Goal: Task Accomplishment & Management: Use online tool/utility

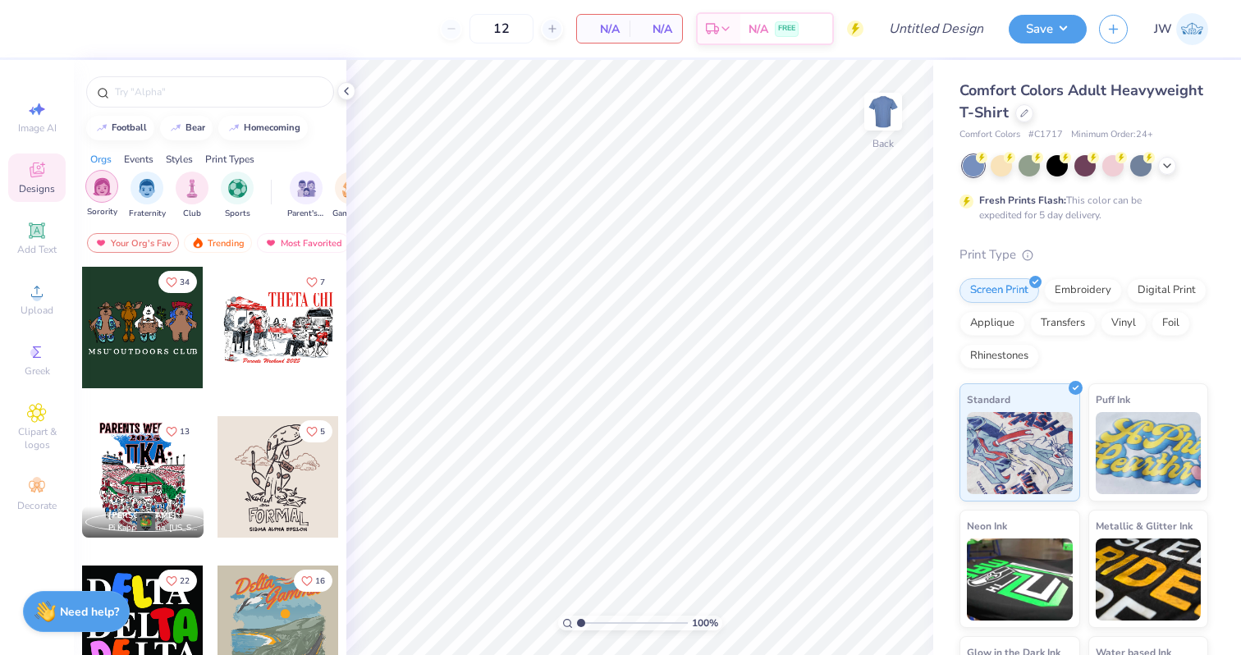
click at [100, 198] on div "filter for Sorority" at bounding box center [101, 186] width 33 height 33
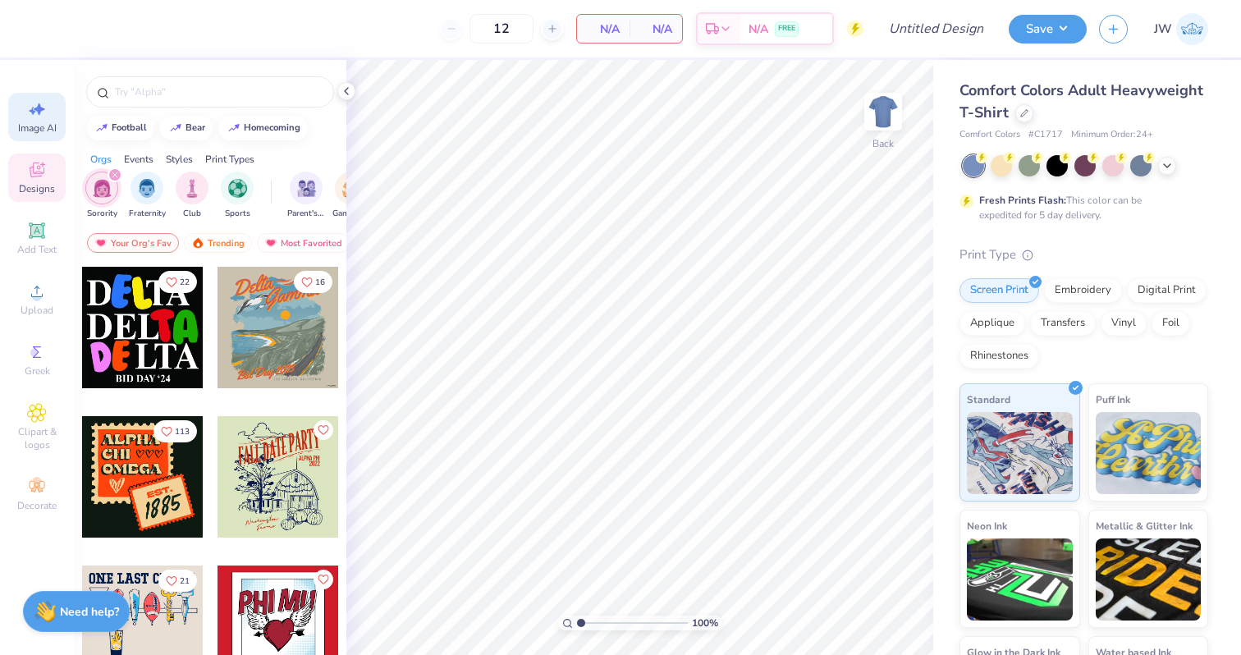
click at [40, 131] on span "Image AI" at bounding box center [37, 127] width 39 height 13
select select "4"
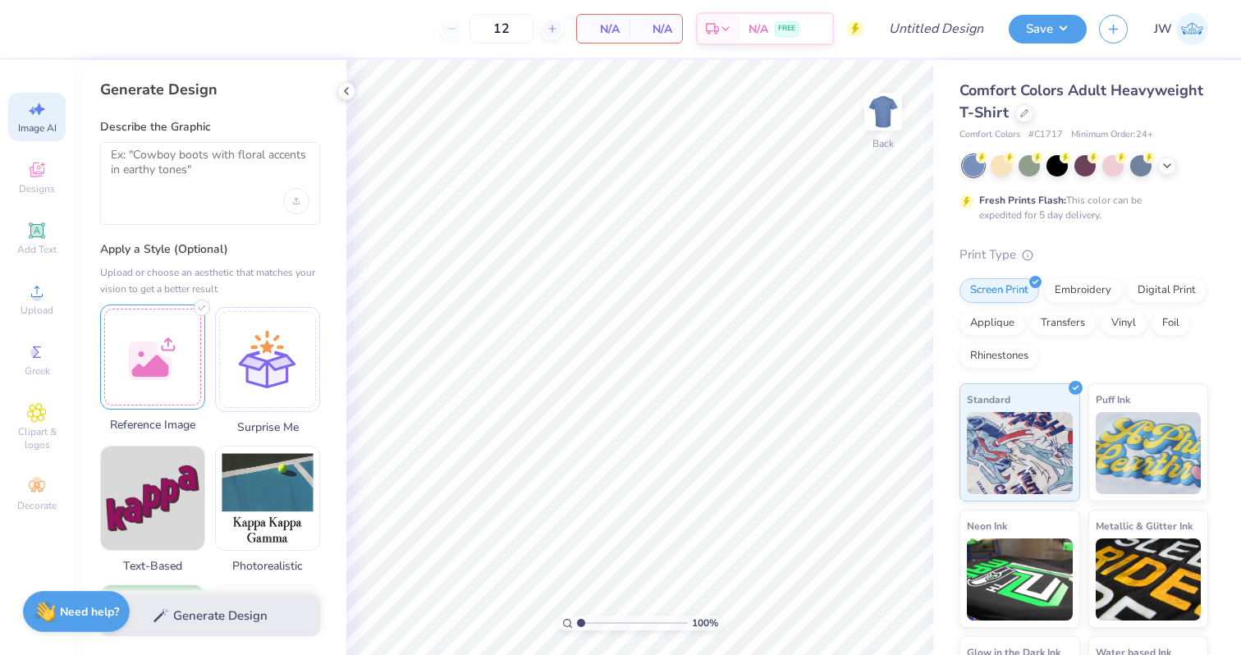
click at [188, 323] on div at bounding box center [152, 357] width 105 height 105
click at [55, 130] on span "Image AI" at bounding box center [37, 127] width 39 height 13
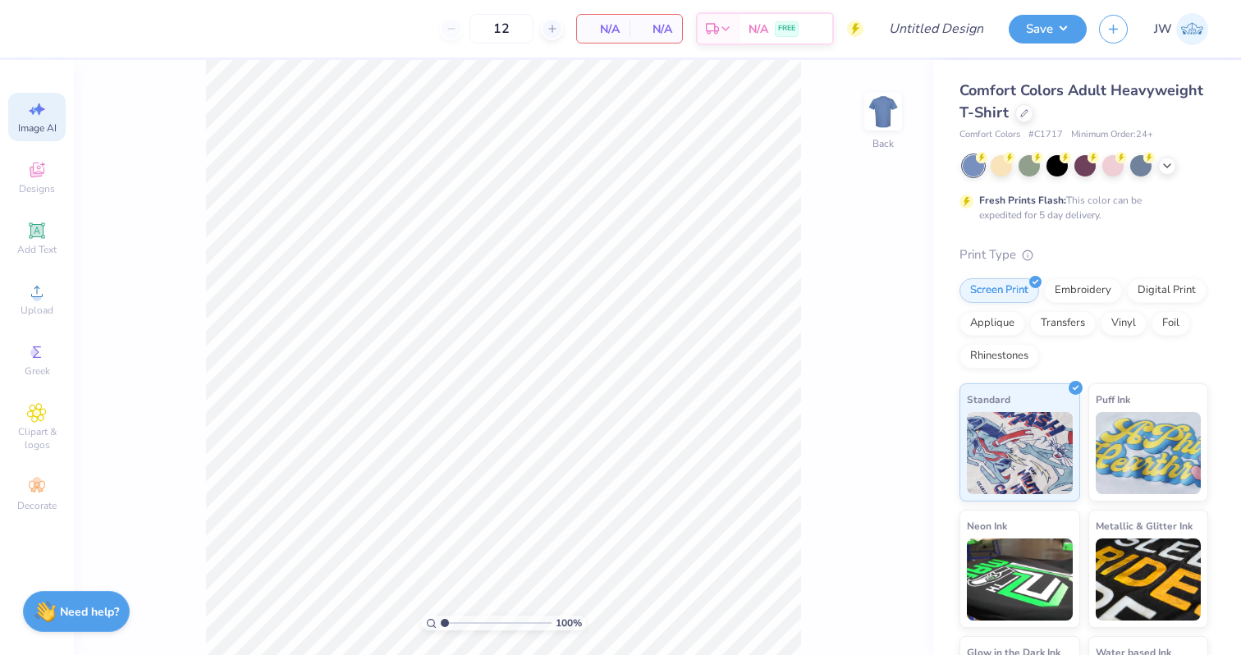
click at [48, 121] on div "Image AI" at bounding box center [36, 117] width 57 height 48
select select "4"
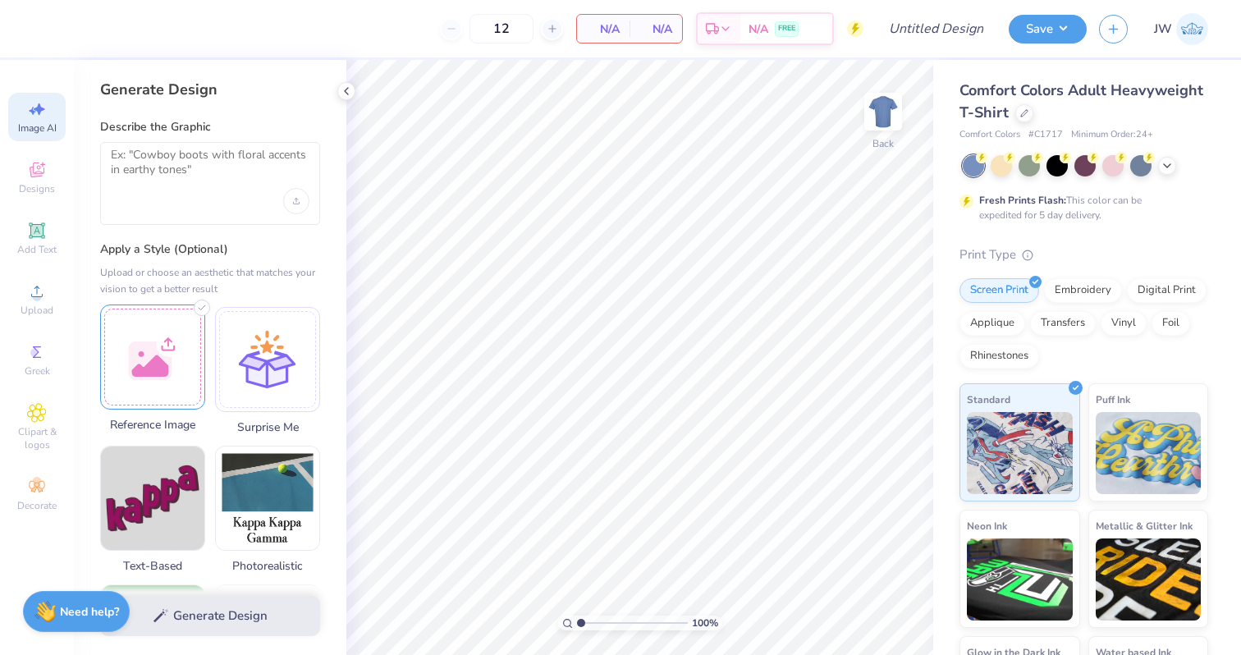
click at [172, 350] on div at bounding box center [152, 357] width 105 height 105
click at [250, 206] on div at bounding box center [210, 183] width 220 height 83
click at [236, 187] on textarea at bounding box center [210, 168] width 199 height 41
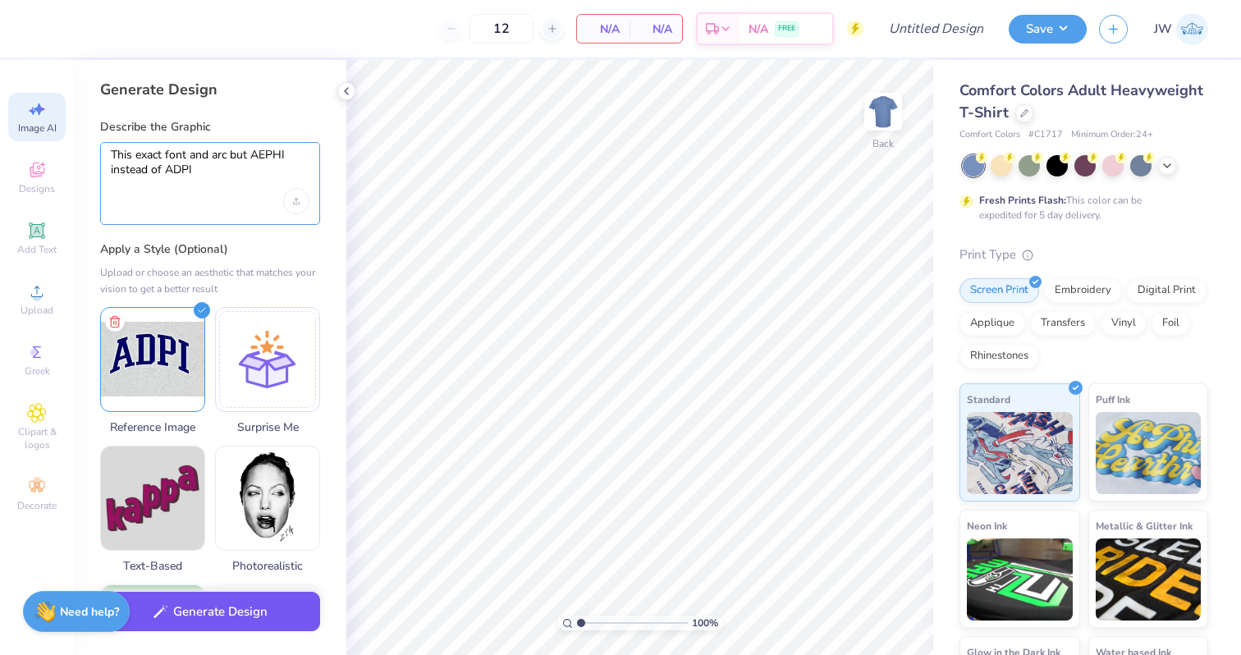
type textarea "This exact font and arc but AEPHI instead of ADPI"
click at [225, 611] on button "Generate Design" at bounding box center [210, 612] width 220 height 40
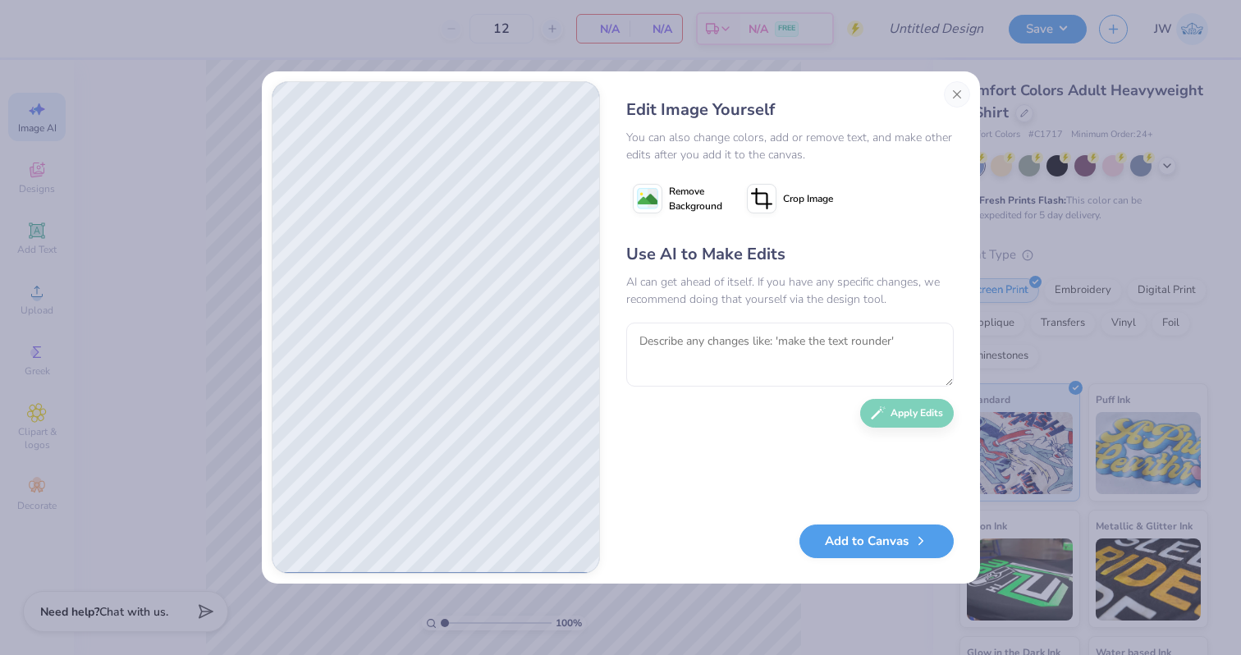
click at [791, 388] on div "Use AI to Make Edits AI can get ahead of itself. If you have any specific chang…" at bounding box center [789, 375] width 327 height 266
click at [791, 333] on textarea at bounding box center [789, 355] width 327 height 64
type textarea "keep the border and the colors like in the reference image"
click at [931, 400] on button "Apply Edits" at bounding box center [907, 409] width 94 height 29
click at [908, 549] on button "Add to Canvas" at bounding box center [876, 537] width 154 height 34
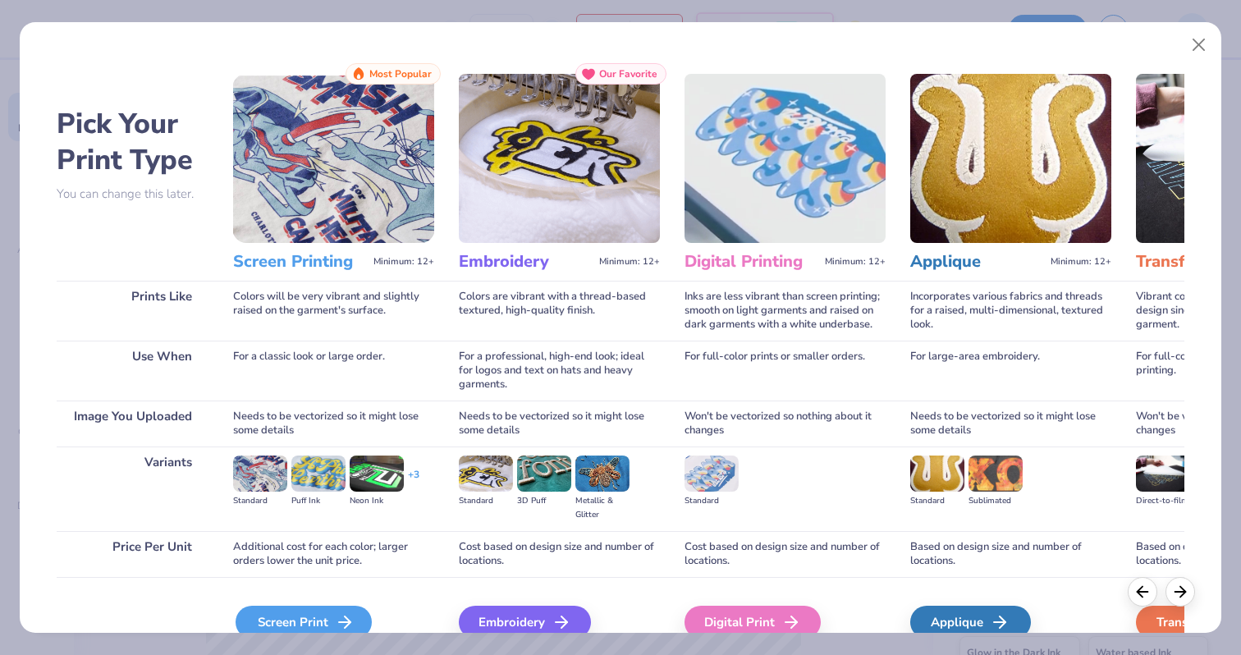
click at [342, 611] on div "Screen Print" at bounding box center [304, 622] width 136 height 33
click at [336, 624] on icon at bounding box center [345, 622] width 20 height 20
click at [326, 616] on div "Screen Print" at bounding box center [304, 622] width 136 height 33
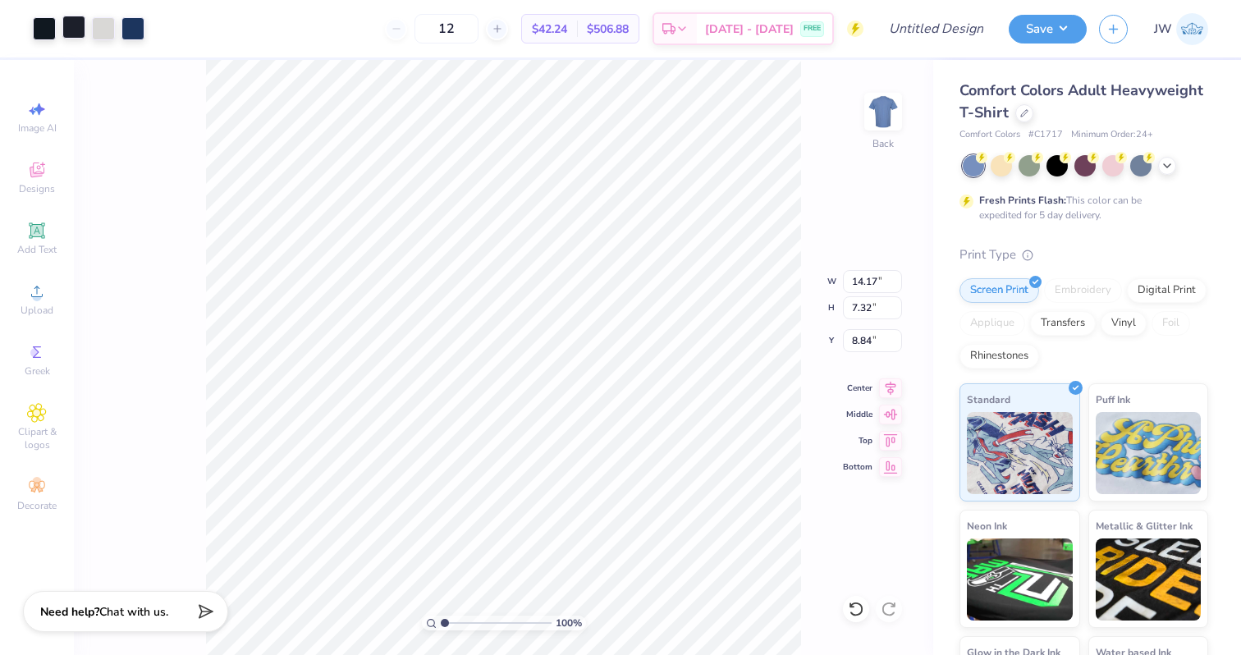
click at [80, 22] on div at bounding box center [73, 27] width 23 height 23
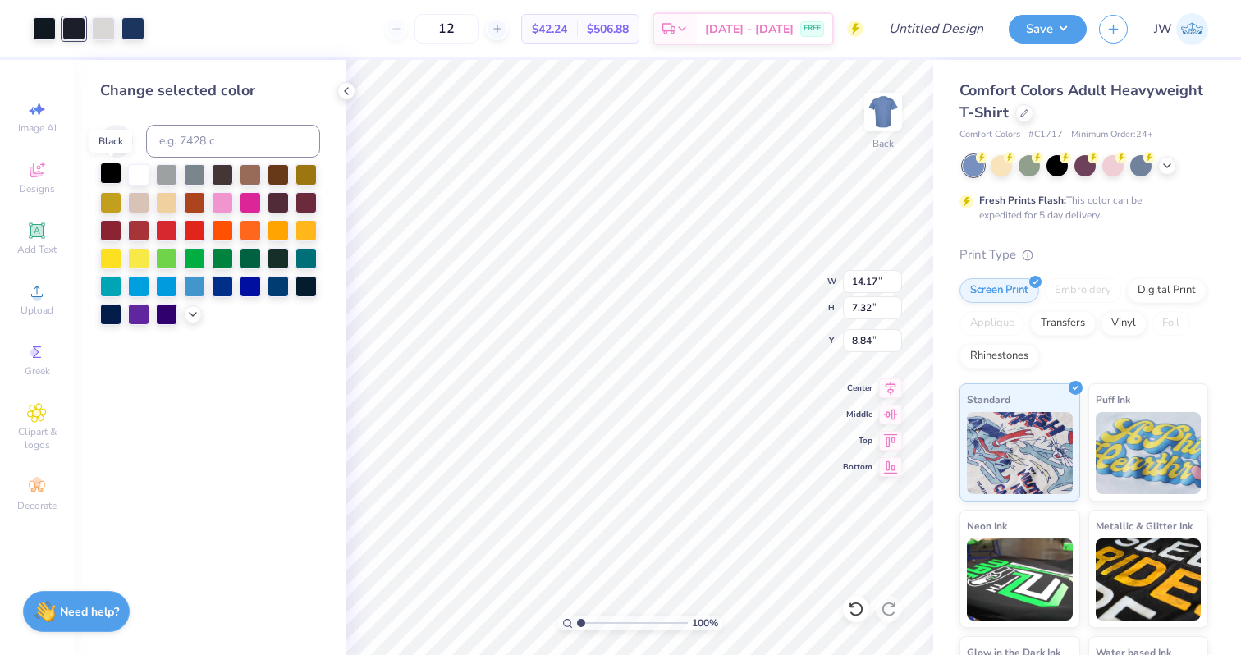
click at [112, 175] on div at bounding box center [110, 173] width 21 height 21
click at [52, 27] on div at bounding box center [44, 27] width 23 height 23
click at [112, 176] on div at bounding box center [110, 173] width 21 height 21
click at [104, 34] on div at bounding box center [103, 27] width 23 height 23
click at [107, 182] on div at bounding box center [110, 173] width 21 height 21
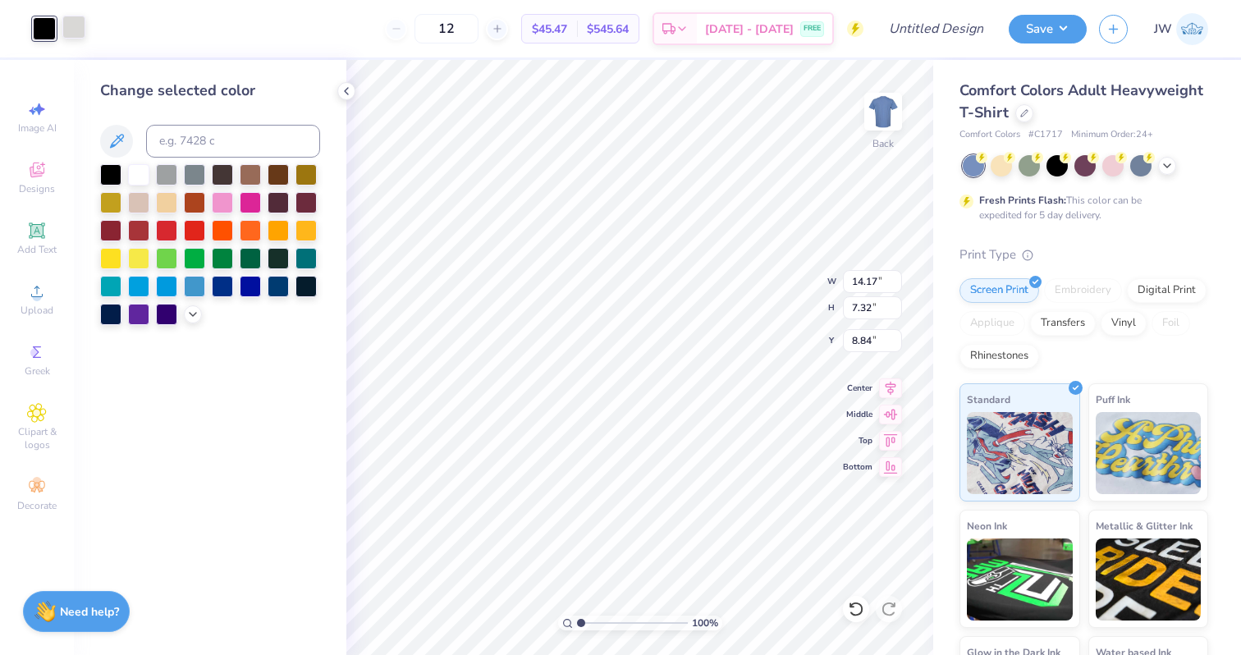
click at [73, 36] on div at bounding box center [73, 27] width 23 height 23
click at [254, 287] on div at bounding box center [250, 284] width 21 height 21
click at [56, 27] on div at bounding box center [44, 27] width 23 height 23
click at [141, 177] on div at bounding box center [138, 173] width 21 height 21
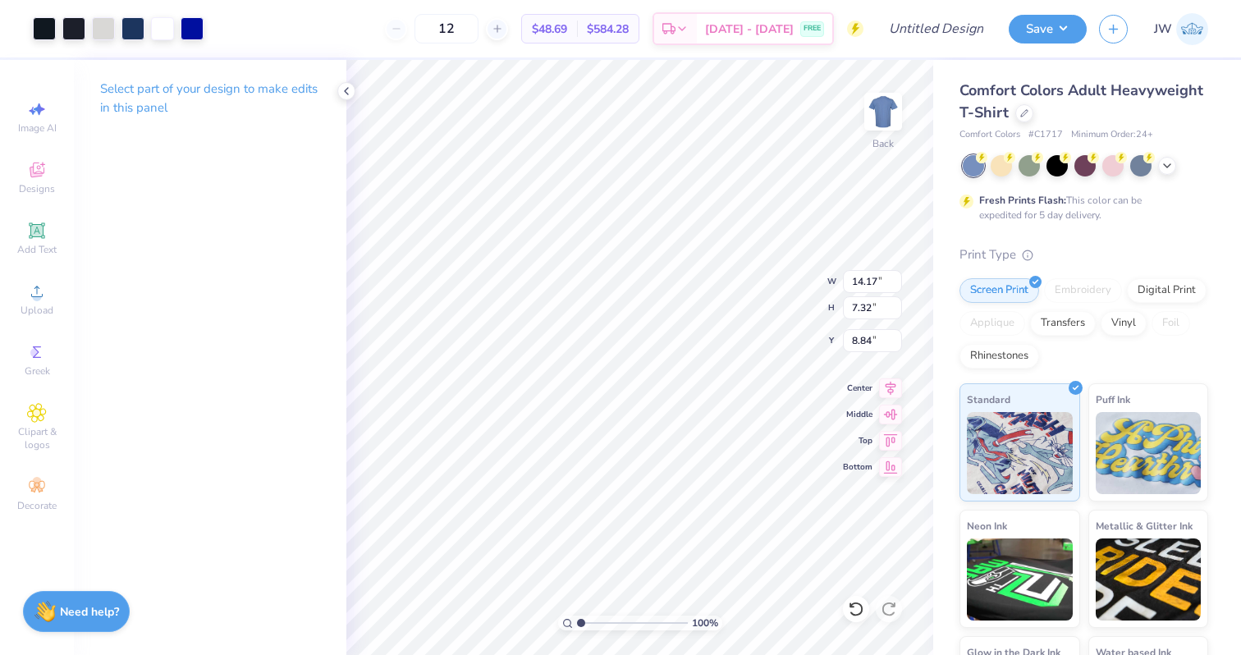
type input "9.23"
type input "4.77"
type input "3.60"
click at [1013, 122] on div "Comfort Colors Adult Heavyweight T-Shirt" at bounding box center [1083, 102] width 249 height 44
click at [1020, 121] on div "Comfort Colors Adult Heavyweight T-Shirt" at bounding box center [1083, 102] width 249 height 44
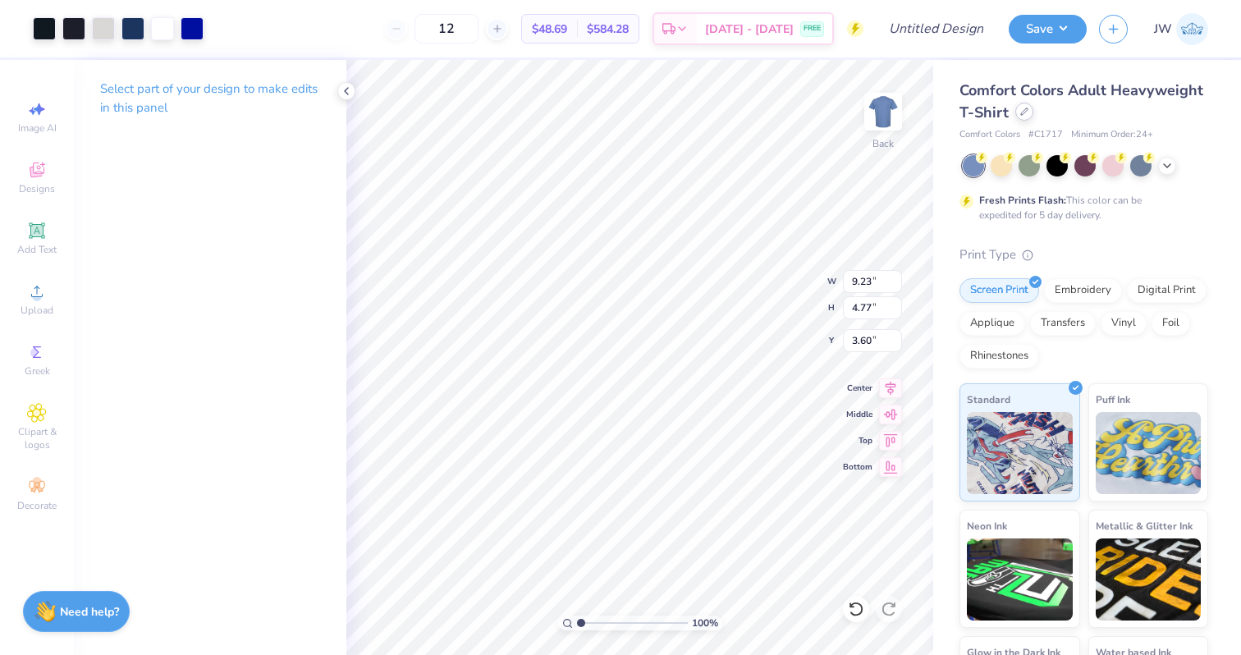
click at [1020, 120] on div "Comfort Colors Adult Heavyweight T-Shirt" at bounding box center [1083, 102] width 249 height 44
click at [1023, 109] on icon at bounding box center [1024, 111] width 7 height 7
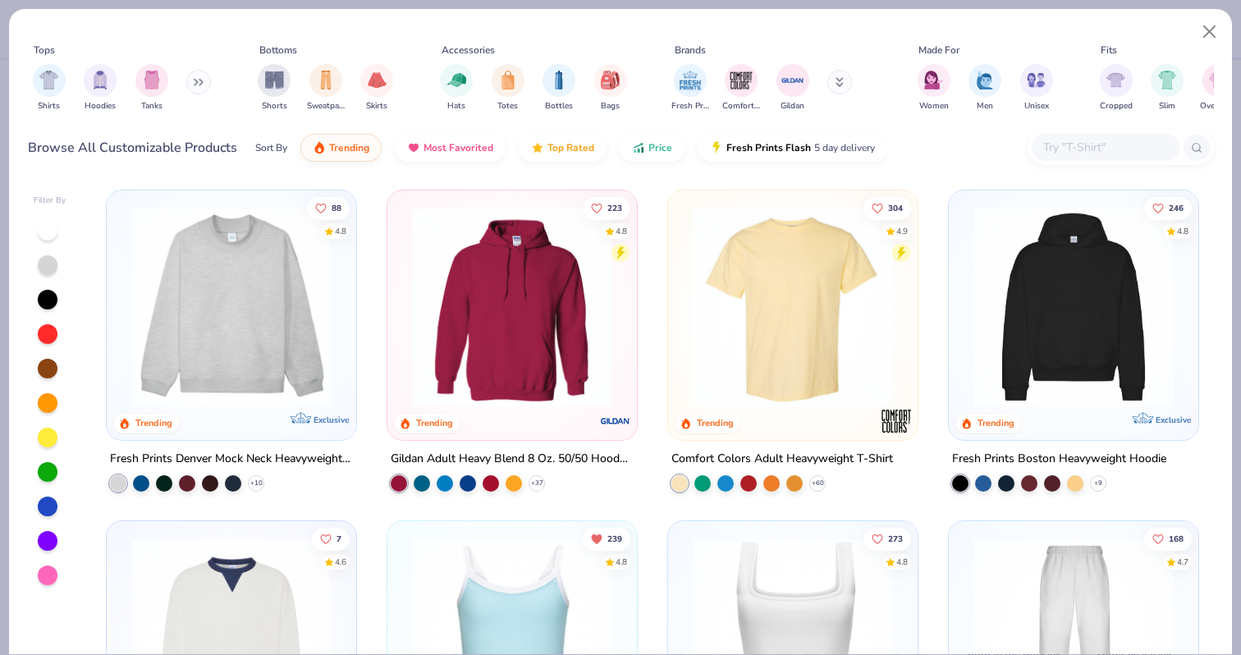
click at [295, 277] on img at bounding box center [231, 307] width 217 height 200
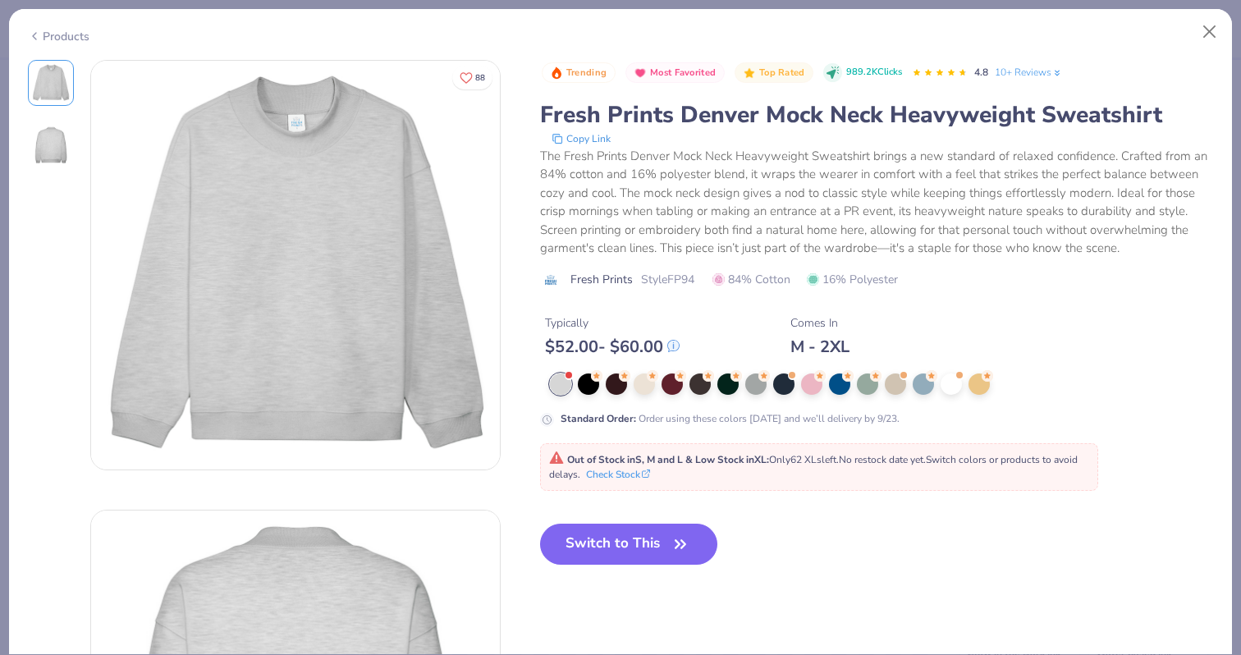
click at [959, 402] on div "Standard Order : Order using these colors today and we’ll delivery by 9/23." at bounding box center [868, 399] width 657 height 53
click at [954, 383] on div at bounding box center [951, 382] width 21 height 21
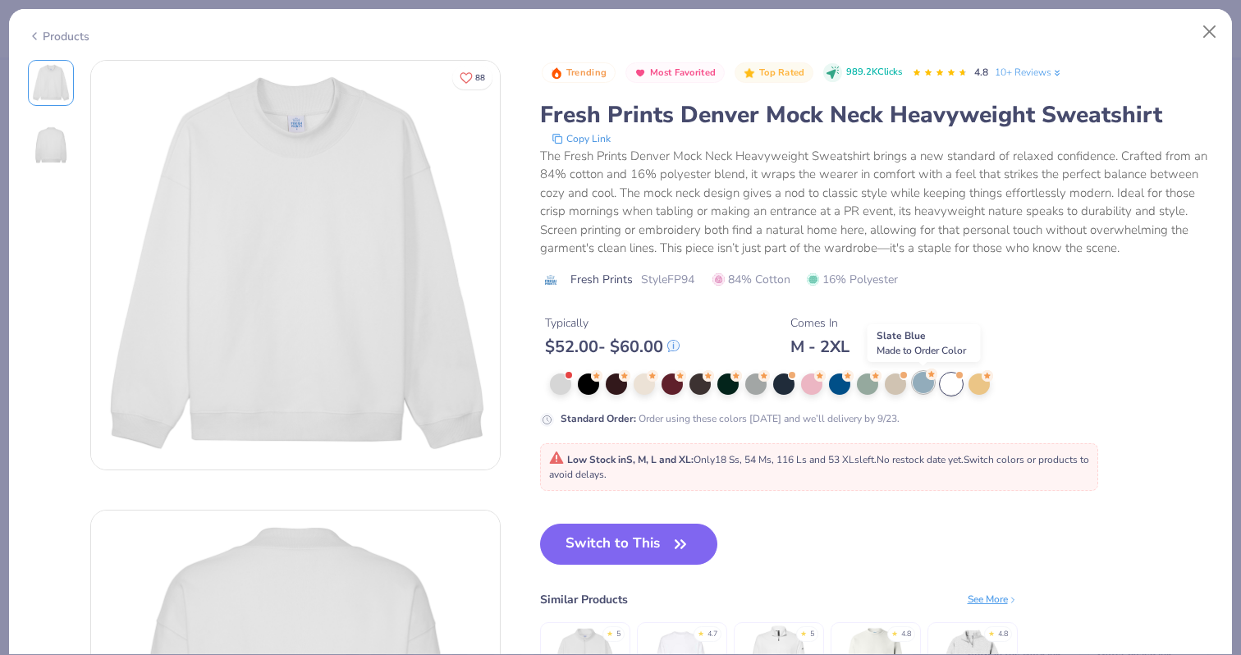
click at [928, 384] on div at bounding box center [923, 382] width 21 height 21
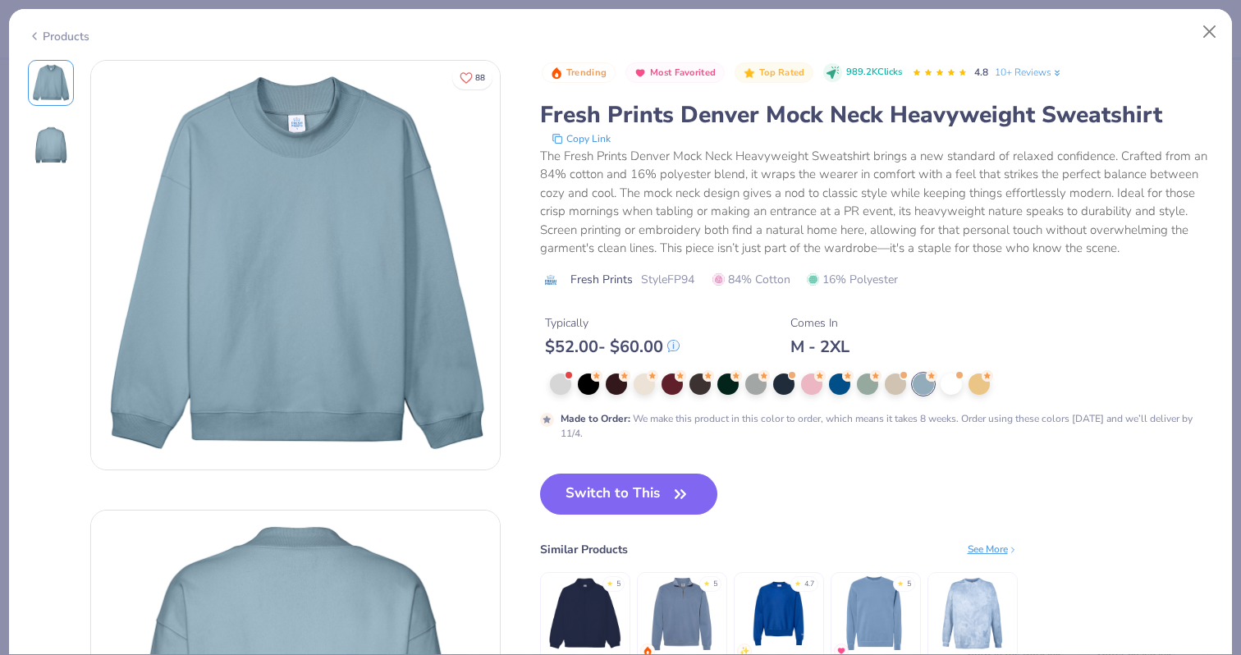
click at [582, 370] on div "Trending Most Favorited Top Rated 989.2K Clicks 4.8 10+ Reviews Fresh Prints De…" at bounding box center [877, 250] width 674 height 381
click at [571, 375] on div at bounding box center [569, 373] width 7 height 7
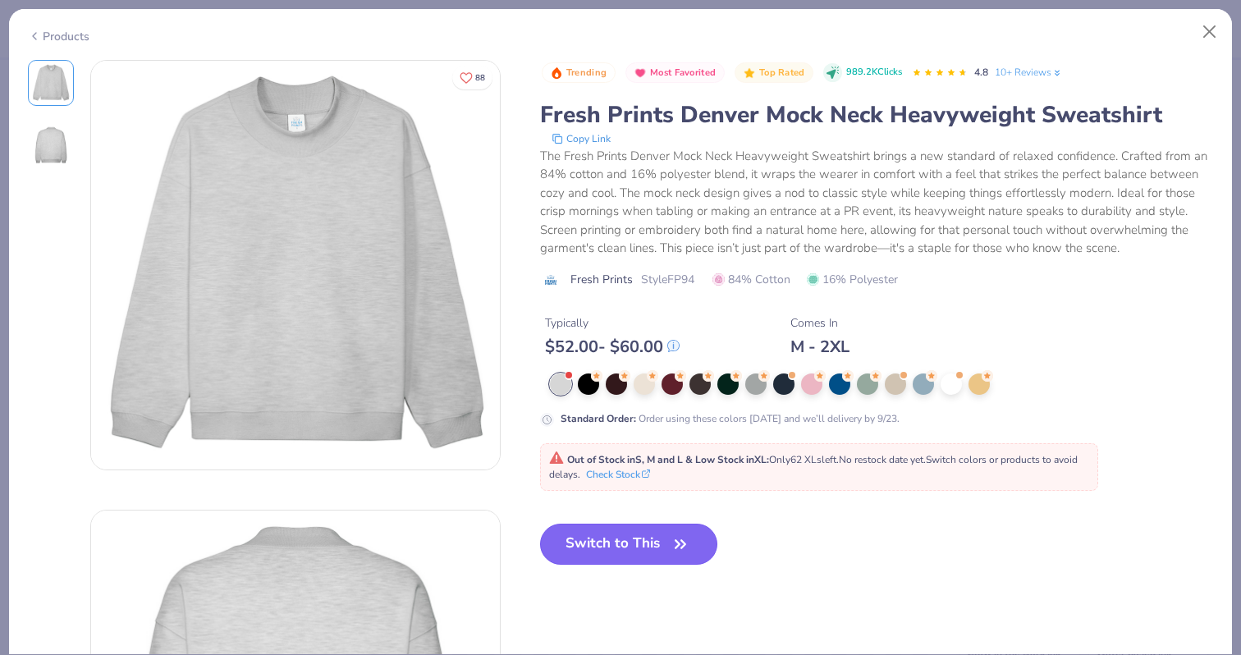
click at [651, 539] on button "Switch to This" at bounding box center [629, 544] width 178 height 41
type input "50"
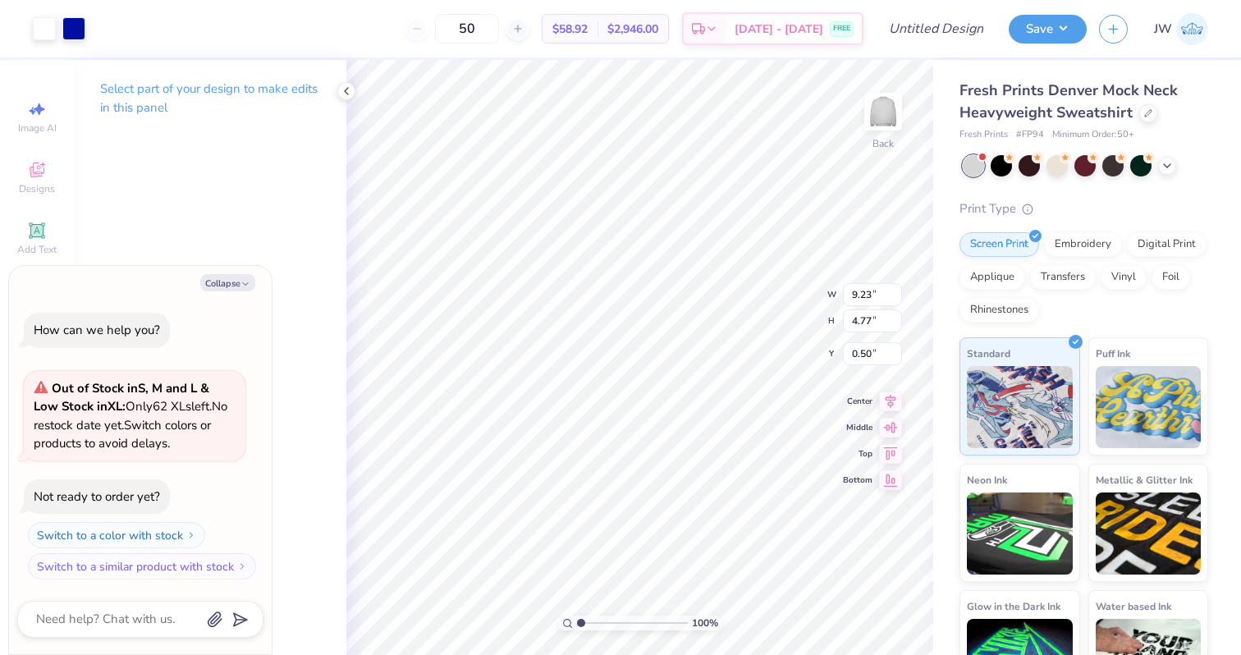
type textarea "x"
type input "1.25"
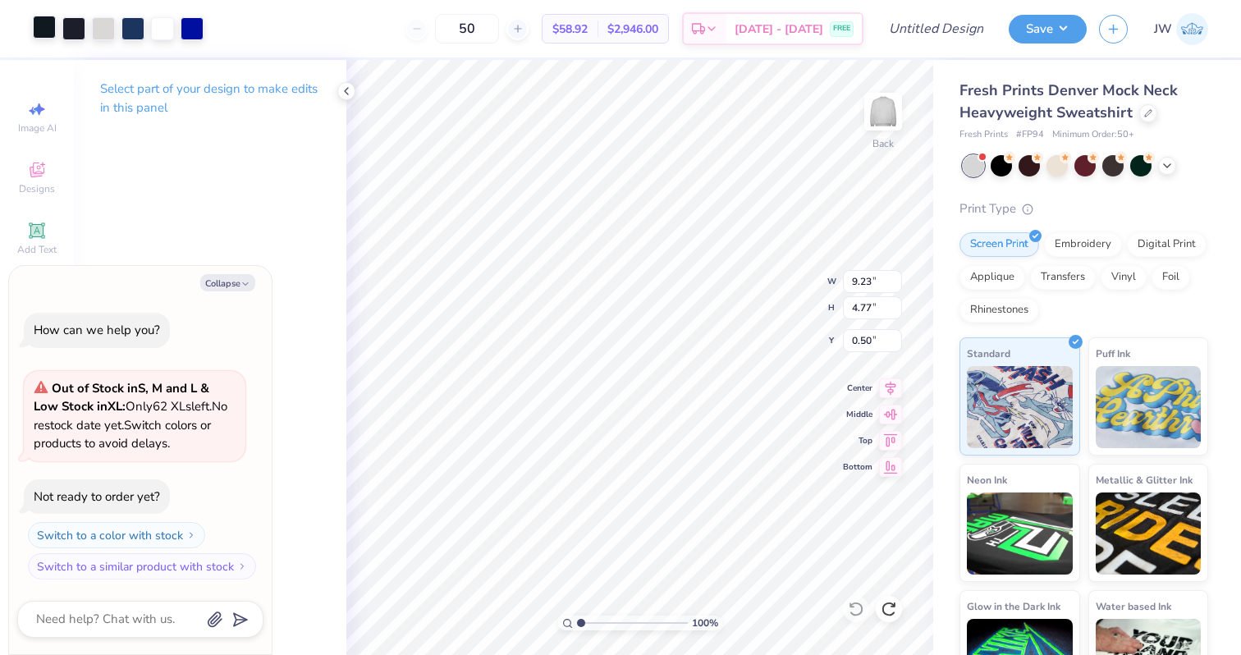
click at [44, 29] on div at bounding box center [44, 27] width 23 height 23
type textarea "x"
type input "5.88"
type textarea "x"
type input "0.86"
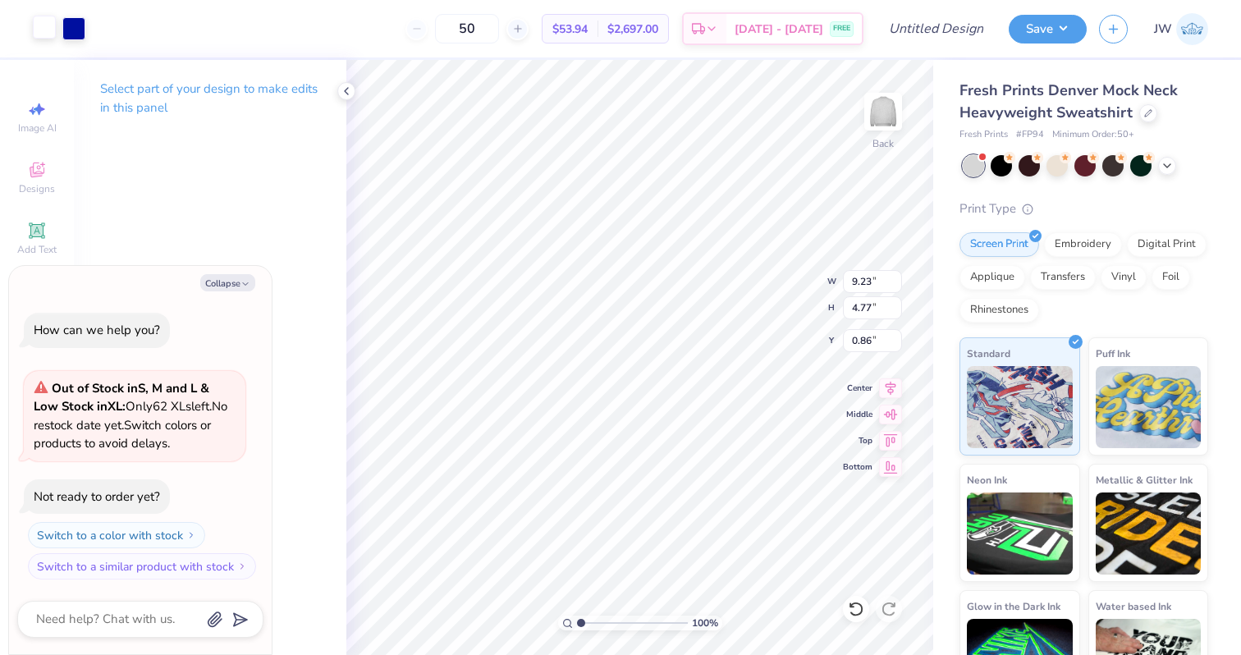
type textarea "x"
type input "13.53"
type input "6.99"
type textarea "x"
type input "0.85"
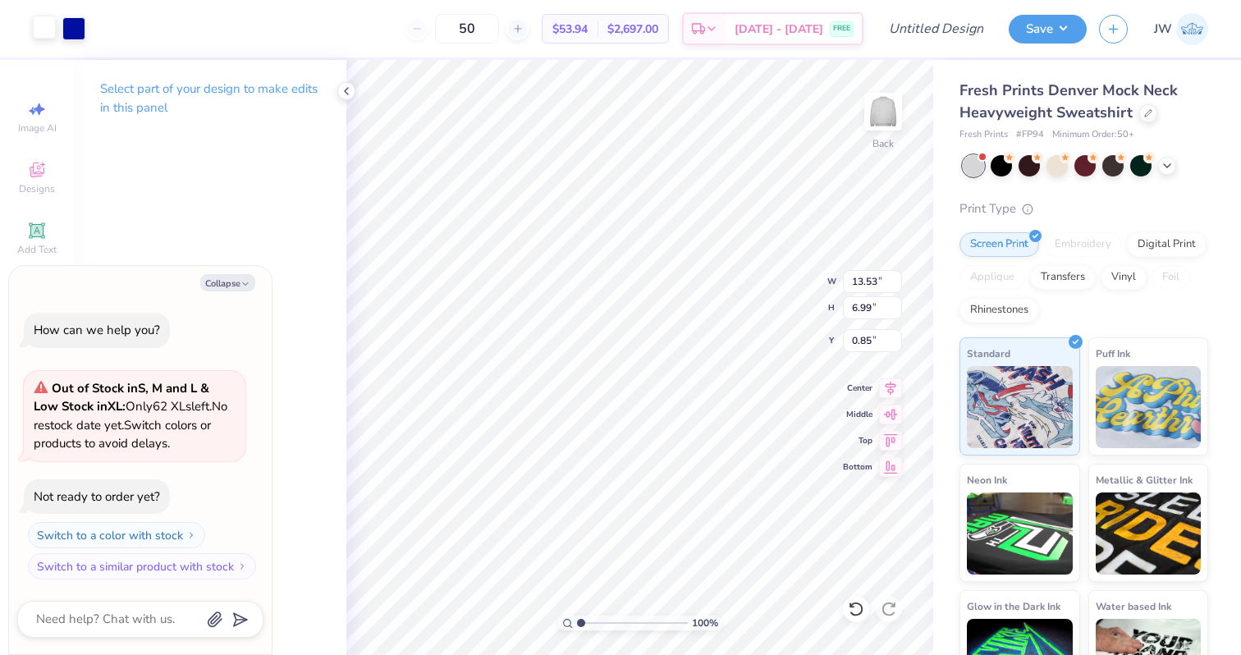
type textarea "x"
type input "10.60"
type input "5.48"
type input "2.36"
type textarea "x"
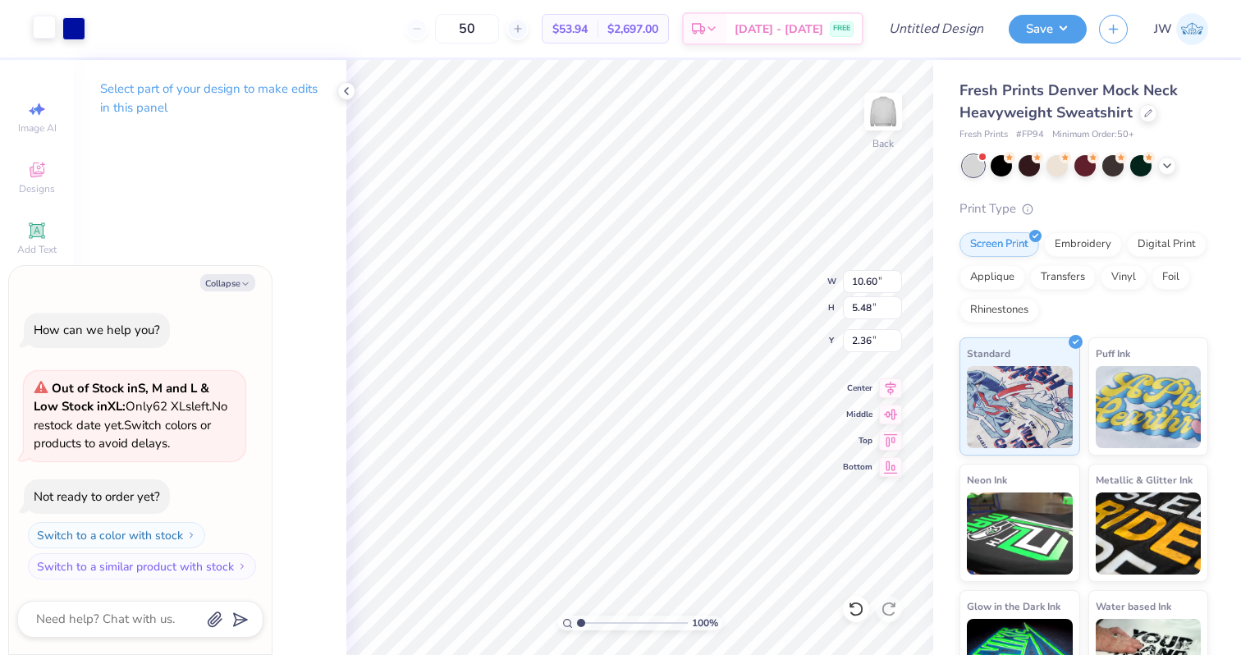
type input "1.86"
type textarea "x"
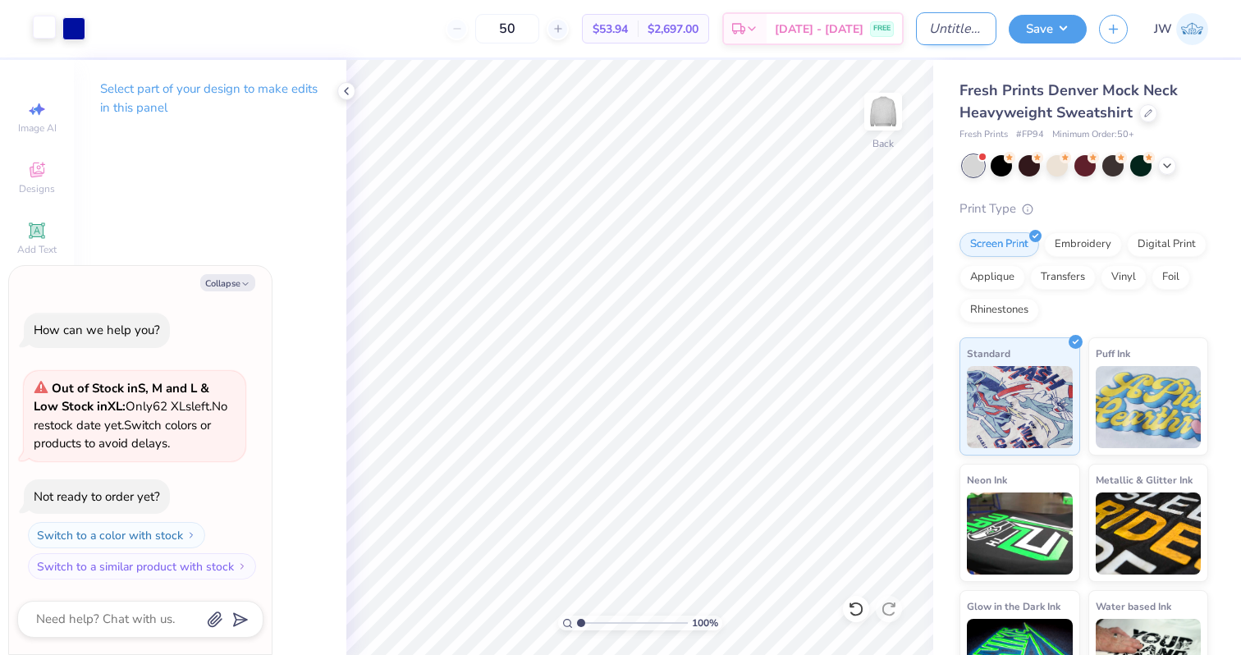
click at [895, 16] on div "Art colors 50 $53.94 Per Item $2,697.00 Total Est. Delivery Sep 20 - 23 FREE De…" at bounding box center [620, 28] width 1241 height 57
type input "A"
type textarea "x"
type input "AE"
type textarea "x"
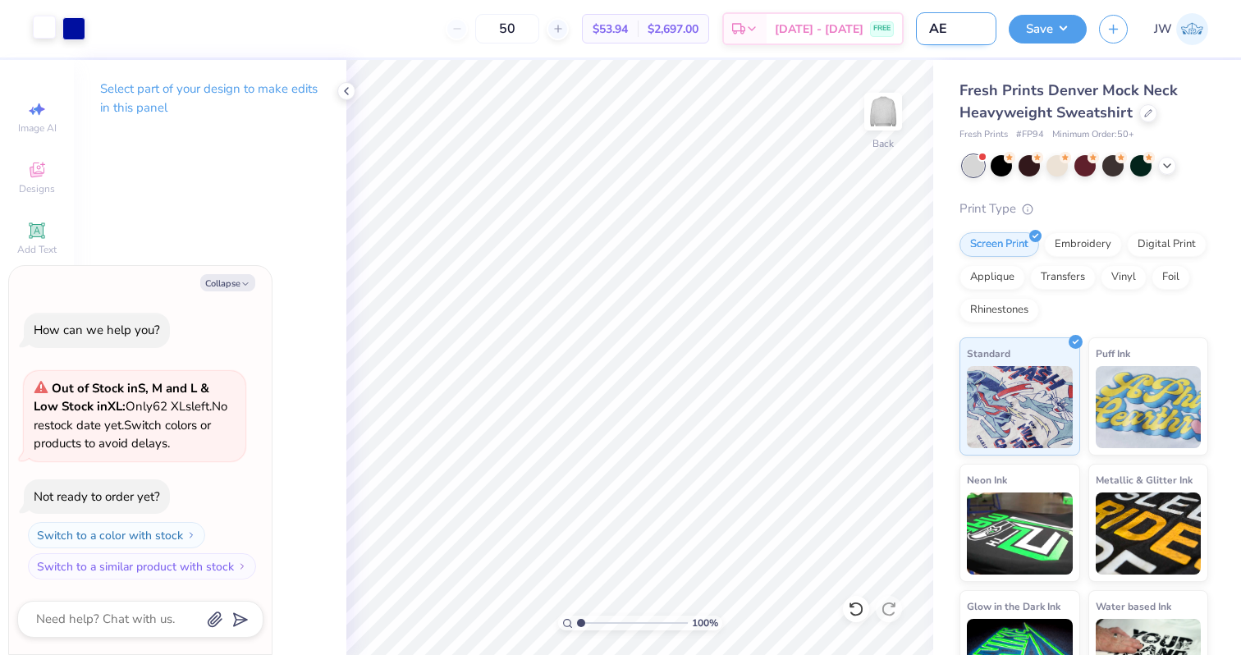
type input "AEP"
type textarea "x"
type input "AEPh"
type textarea "x"
type input "AEPhi"
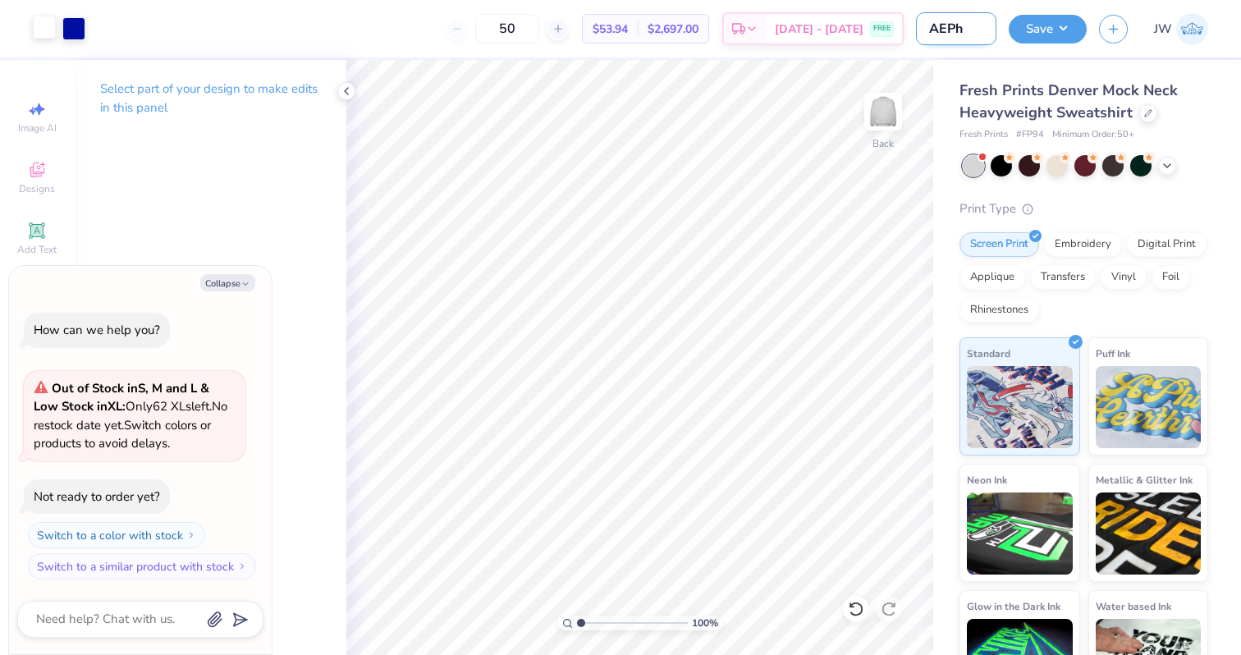
type textarea "x"
type input "AEPhi"
type textarea "x"
type input "AEPhi M"
type textarea "x"
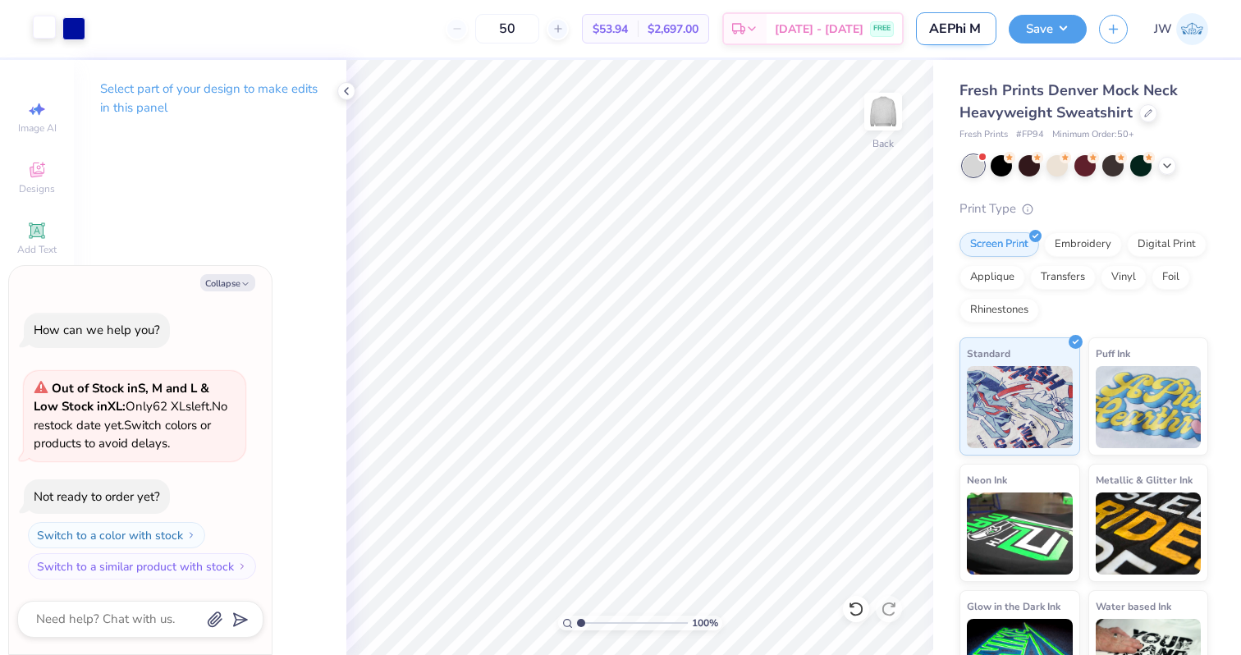
type input "AEPhi Mo"
type textarea "x"
type input "AEPhi Moc"
type textarea "x"
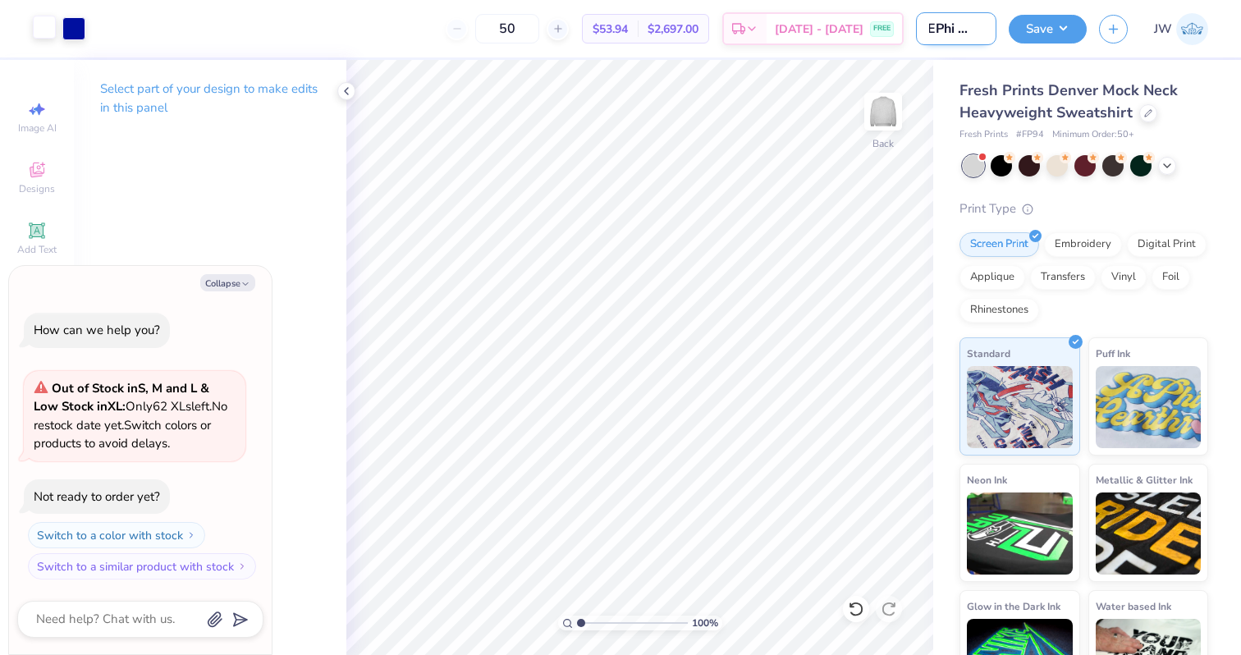
type input "AEPhi Mock"
type textarea "x"
type input "AEPhi Mock"
click at [1042, 39] on button "Save" at bounding box center [1048, 26] width 78 height 29
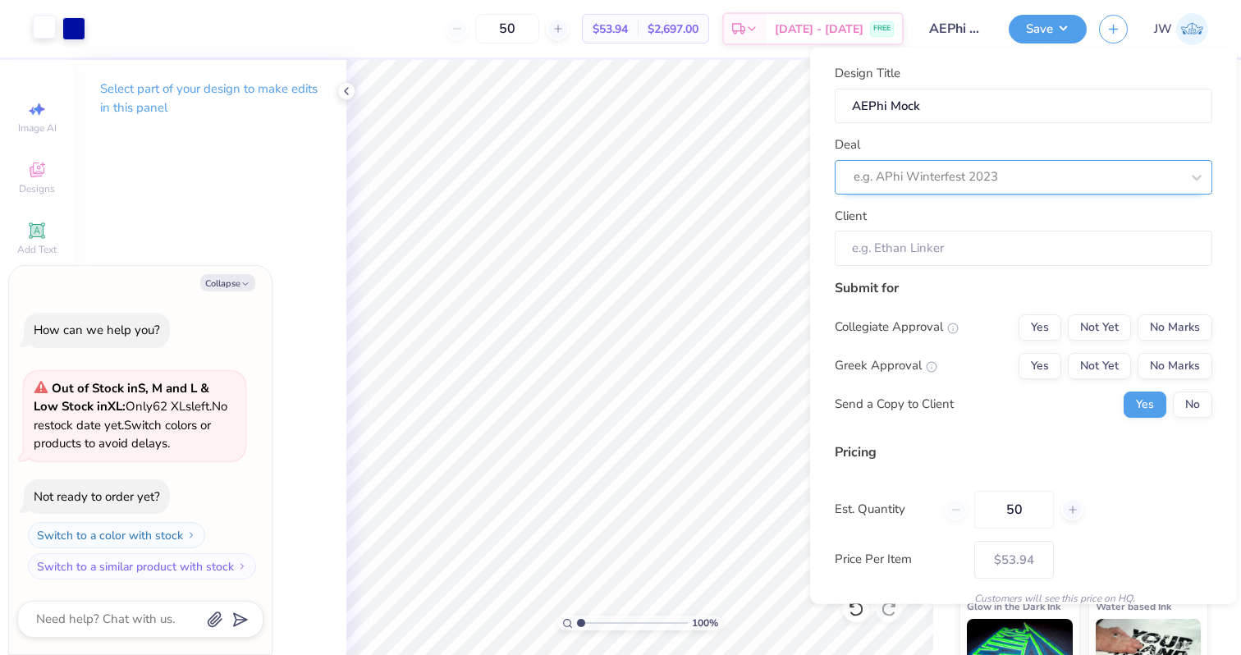
click at [950, 188] on div "e.g. APhi Winterfest 2023" at bounding box center [1017, 176] width 330 height 25
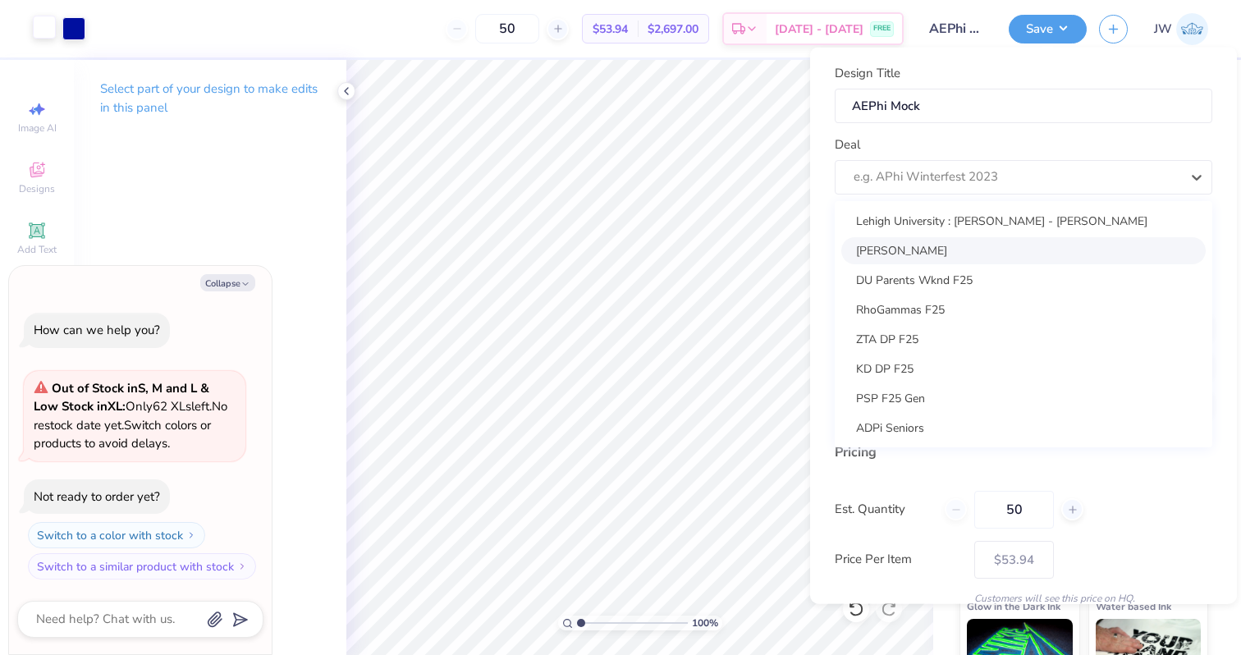
click at [941, 250] on div "Melissa Beresheim" at bounding box center [1023, 249] width 364 height 27
type textarea "x"
type input "Melissa Beresheim"
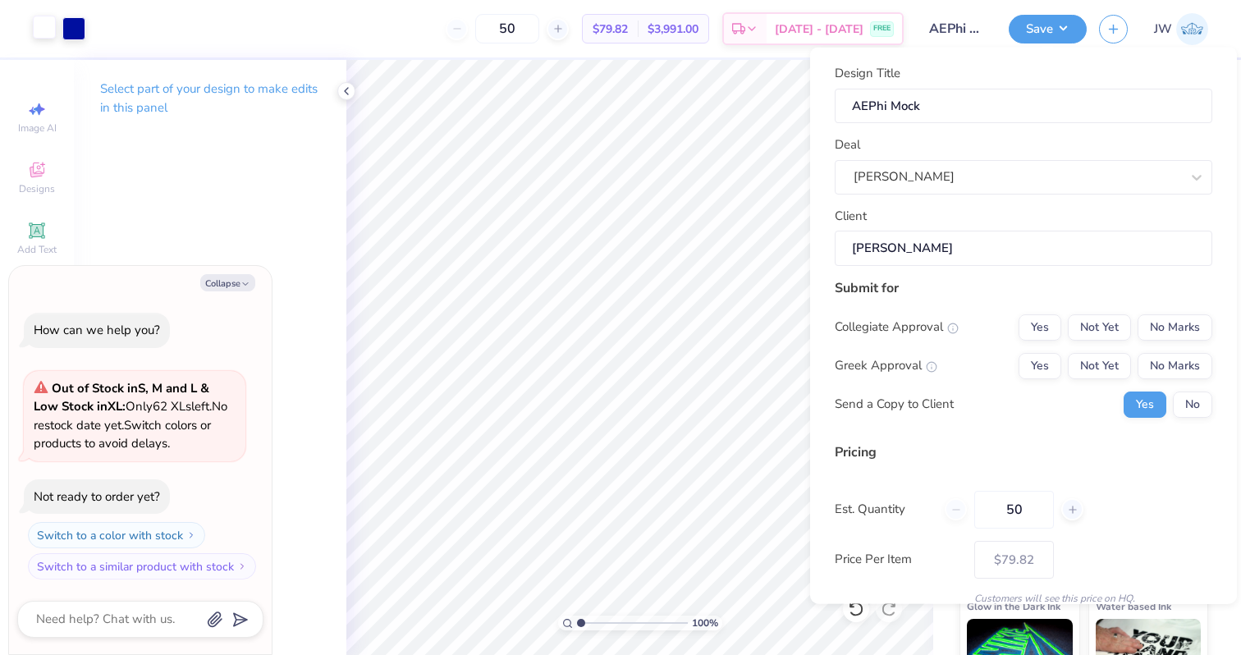
click at [952, 295] on div "Submit for" at bounding box center [1024, 287] width 378 height 20
click at [1020, 360] on button "Yes" at bounding box center [1040, 365] width 43 height 26
click at [1181, 330] on button "No Marks" at bounding box center [1175, 327] width 75 height 26
type input "$63.97"
click at [1187, 403] on button "No" at bounding box center [1192, 404] width 39 height 26
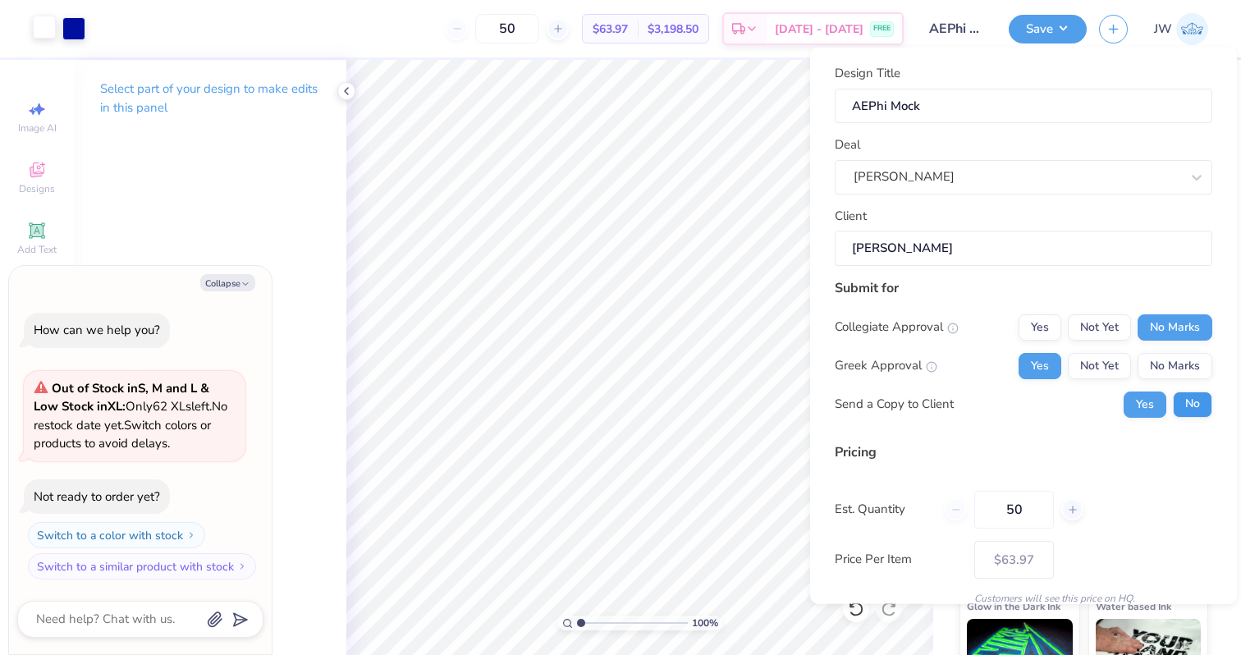
type textarea "x"
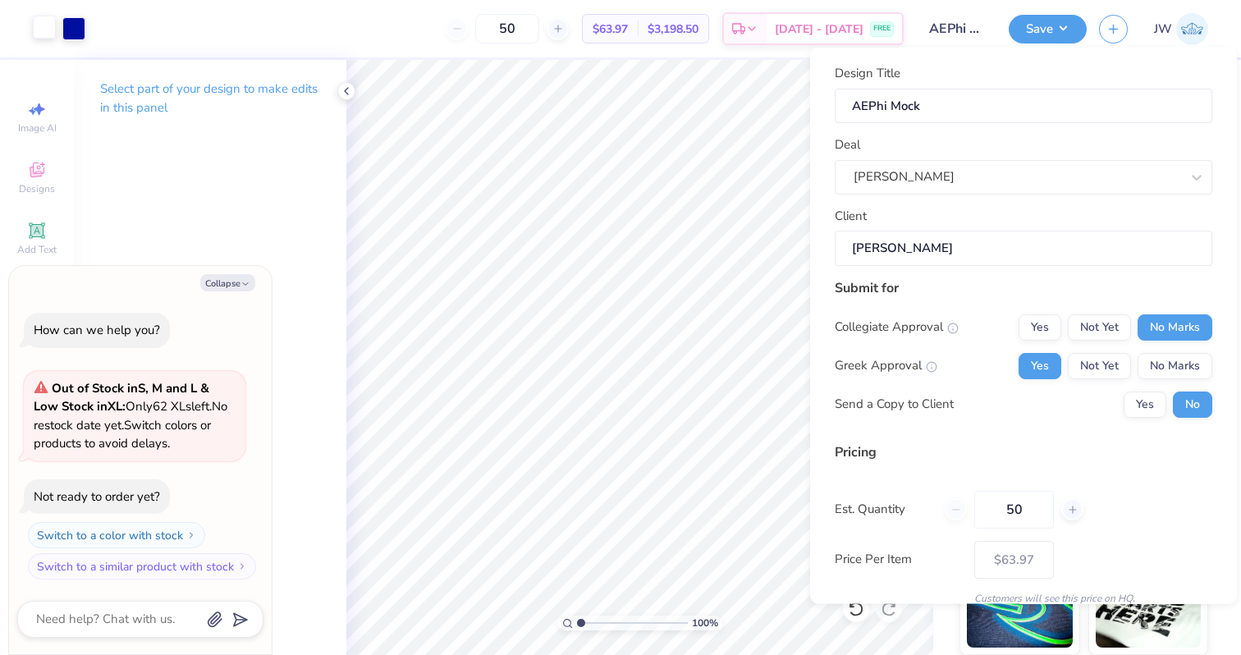
scroll to position [69, 0]
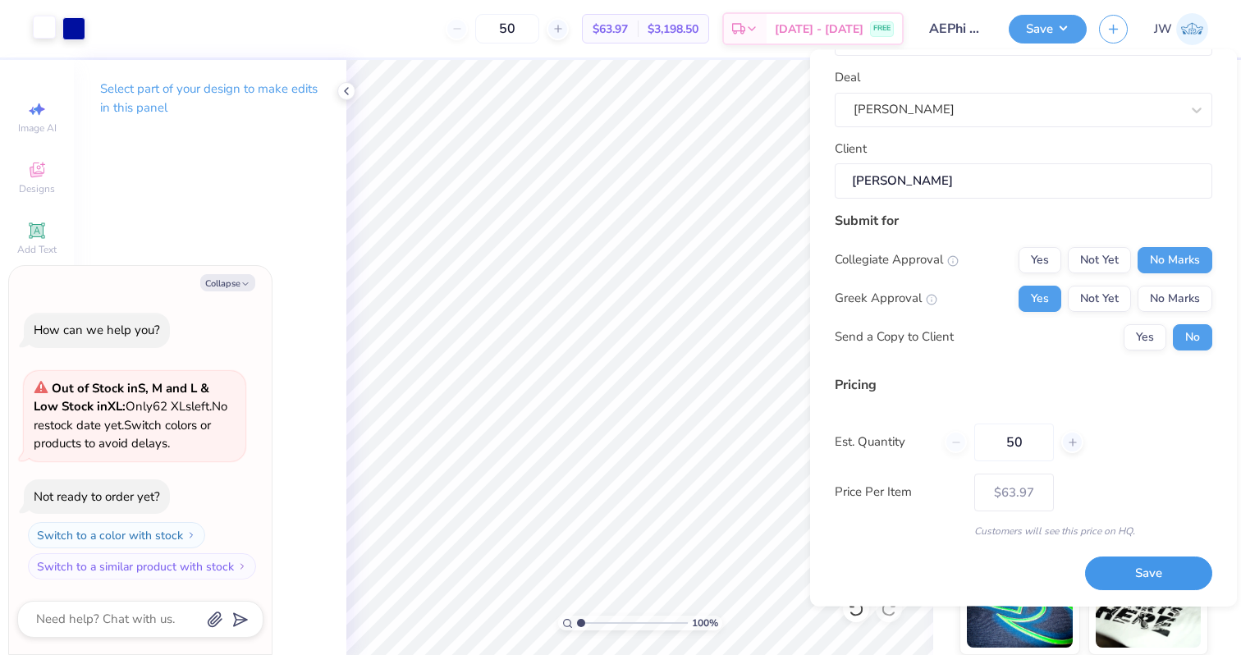
click at [1125, 559] on button "Save" at bounding box center [1148, 574] width 127 height 34
type input "$63.97"
type textarea "x"
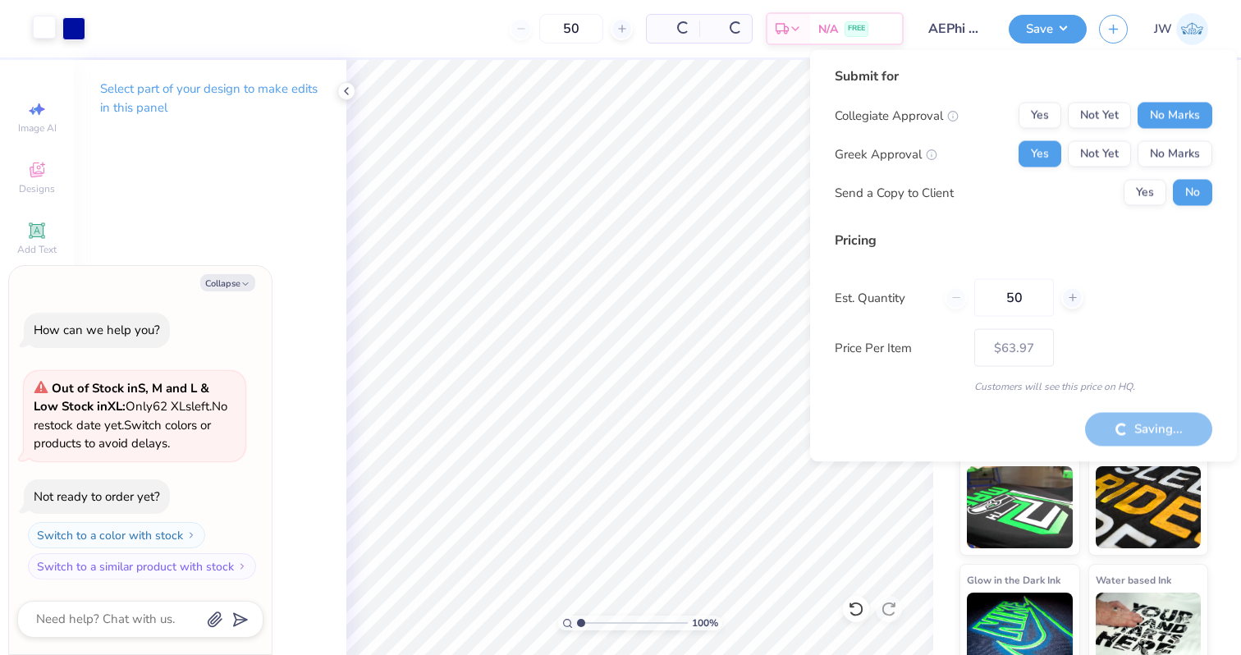
type input "– –"
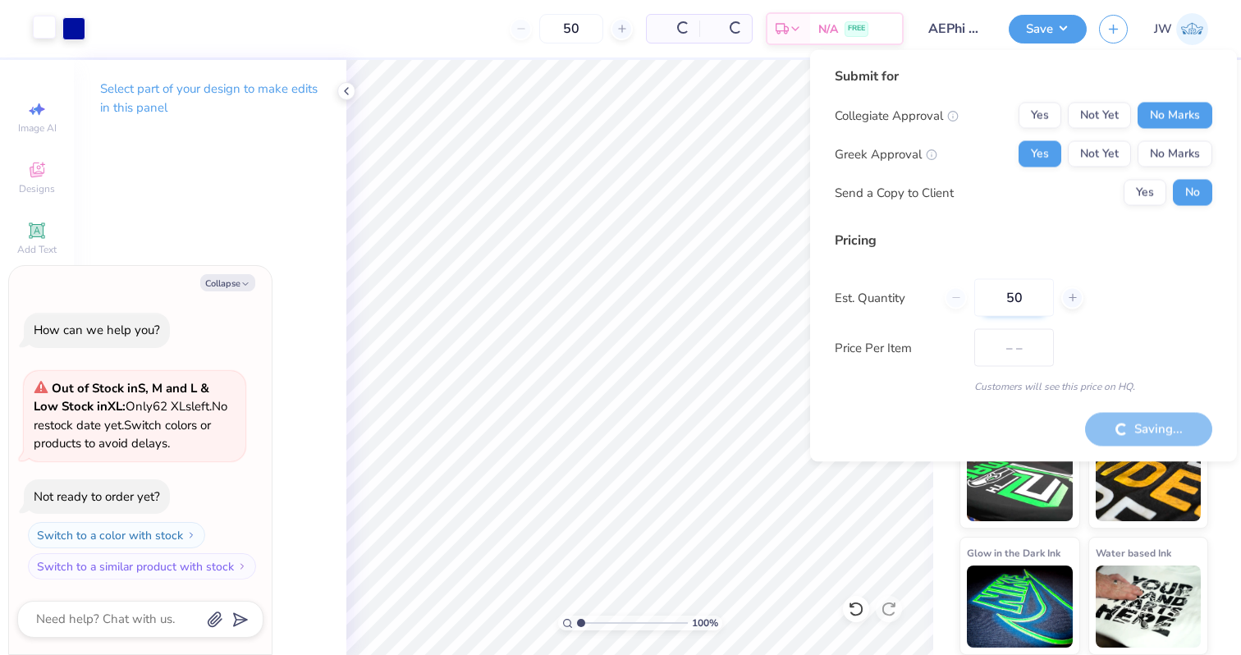
type textarea "x"
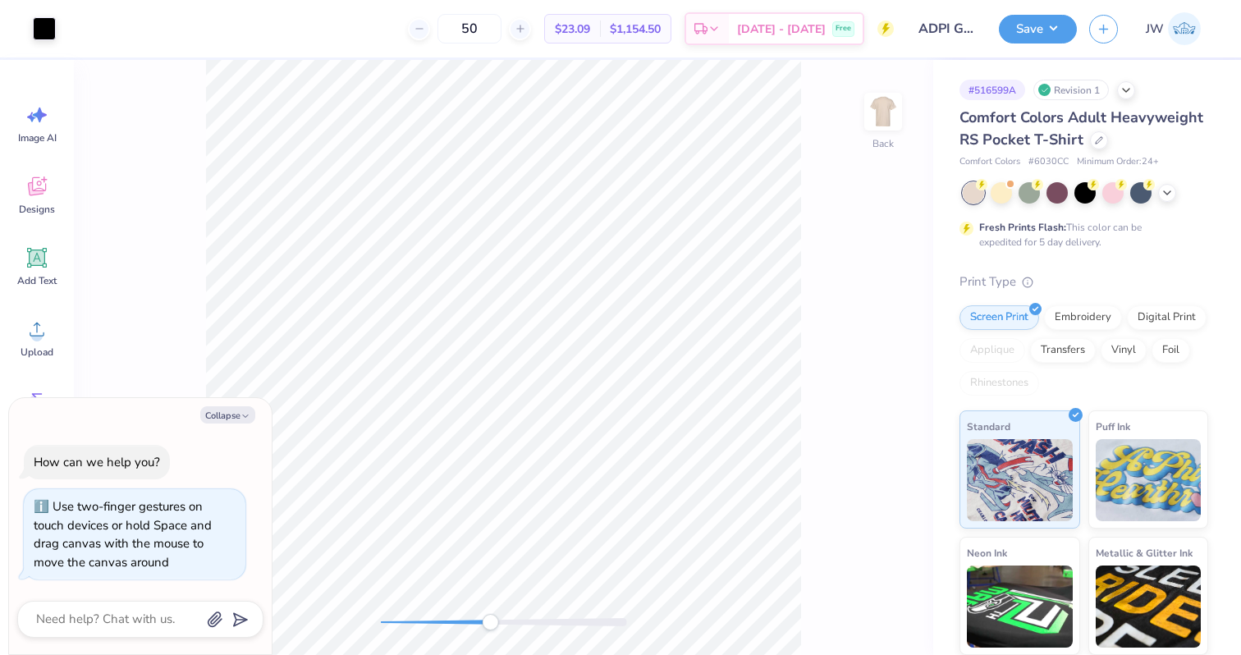
click at [490, 621] on div at bounding box center [504, 622] width 246 height 8
click at [1037, 31] on button "Save" at bounding box center [1038, 26] width 78 height 29
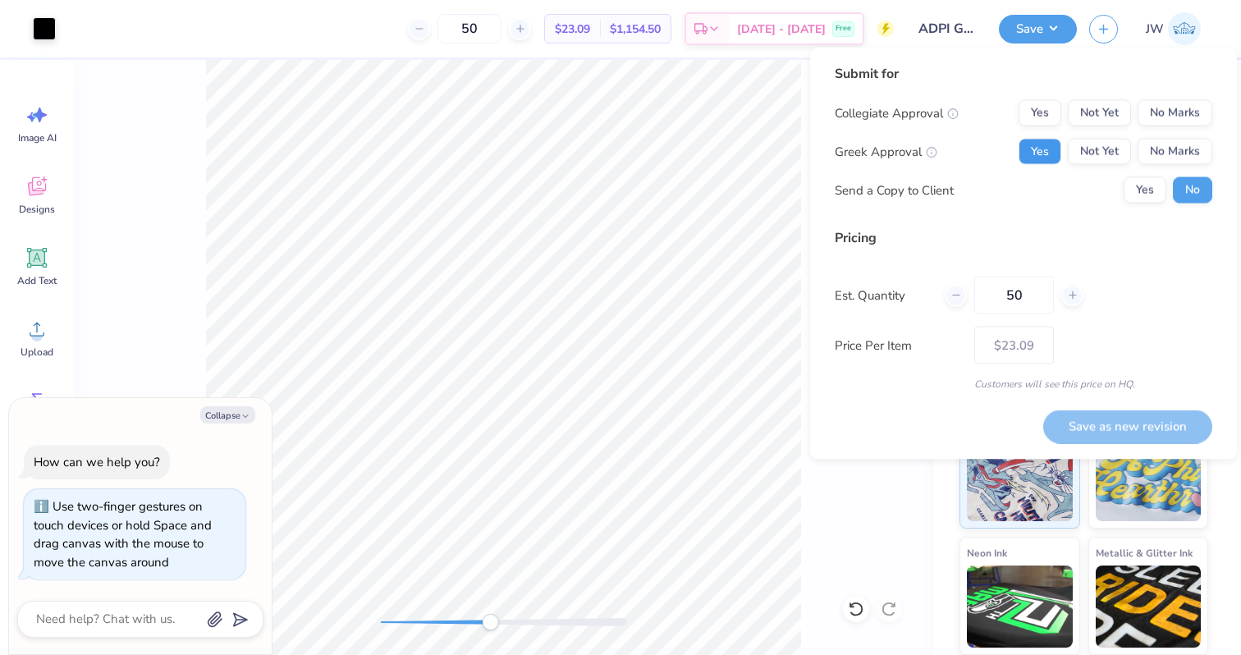
click at [1041, 155] on button "Yes" at bounding box center [1040, 152] width 43 height 26
click at [1154, 112] on button "No Marks" at bounding box center [1175, 113] width 75 height 26
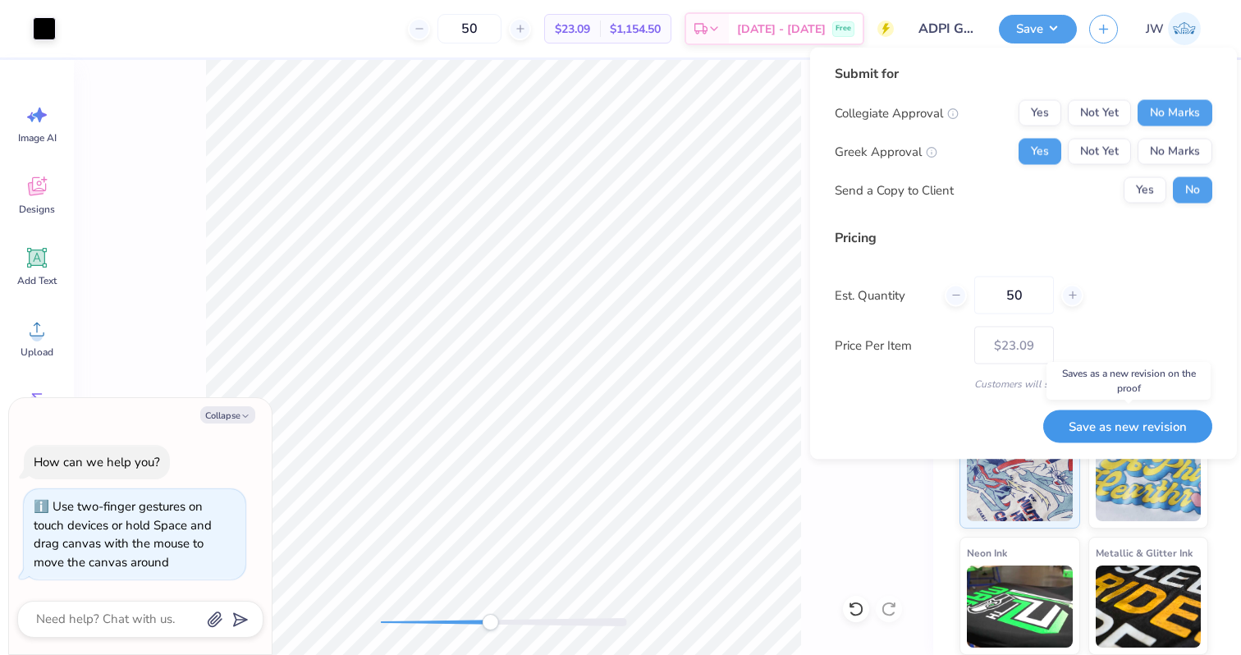
click at [1130, 426] on button "Save as new revision" at bounding box center [1127, 427] width 169 height 34
type textarea "x"
type input "– –"
type textarea "x"
type input "$23.09"
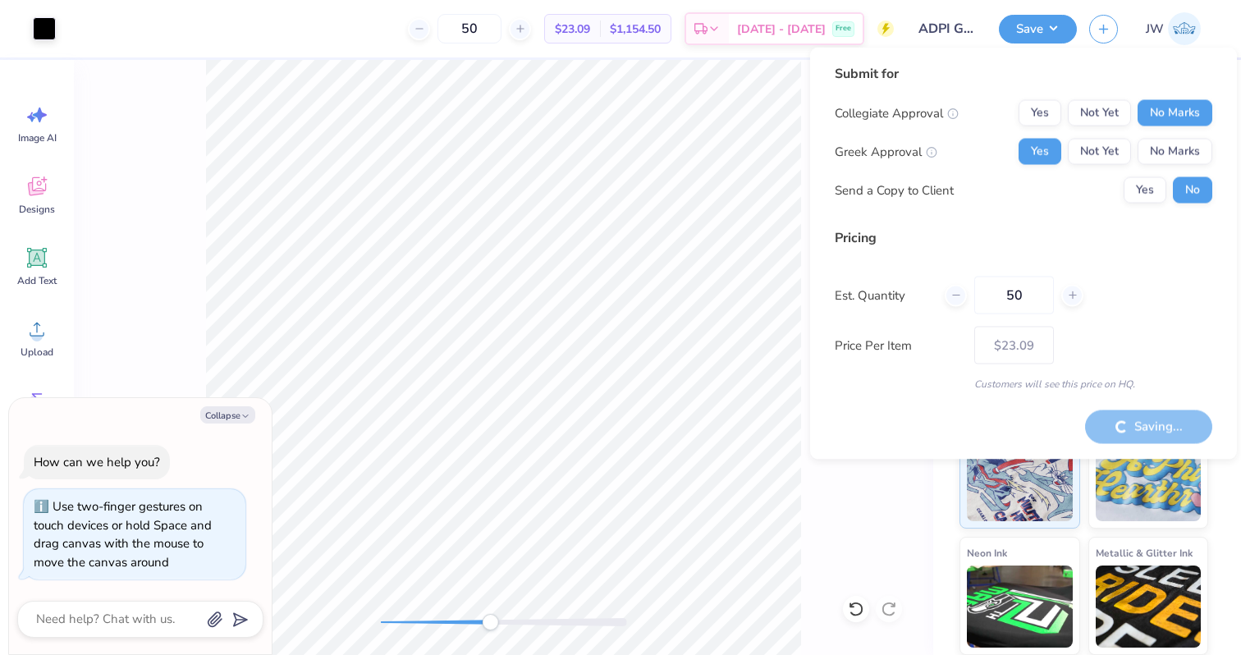
type textarea "x"
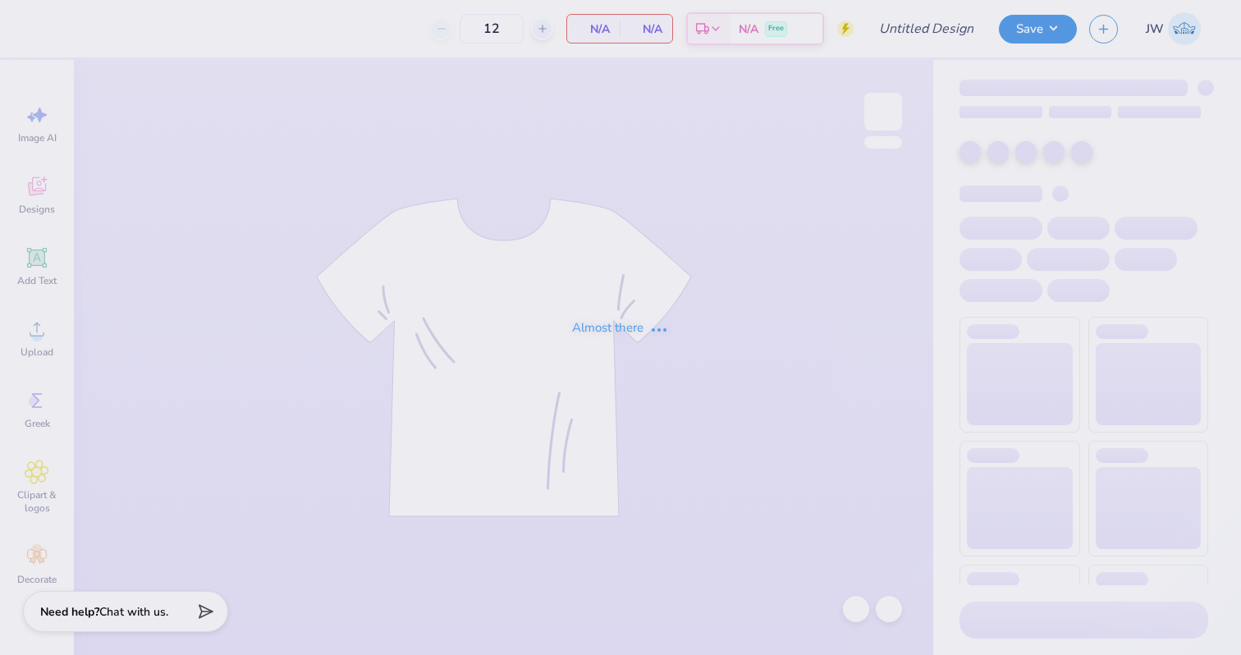
type input "ADPi Gameday"
type input "50"
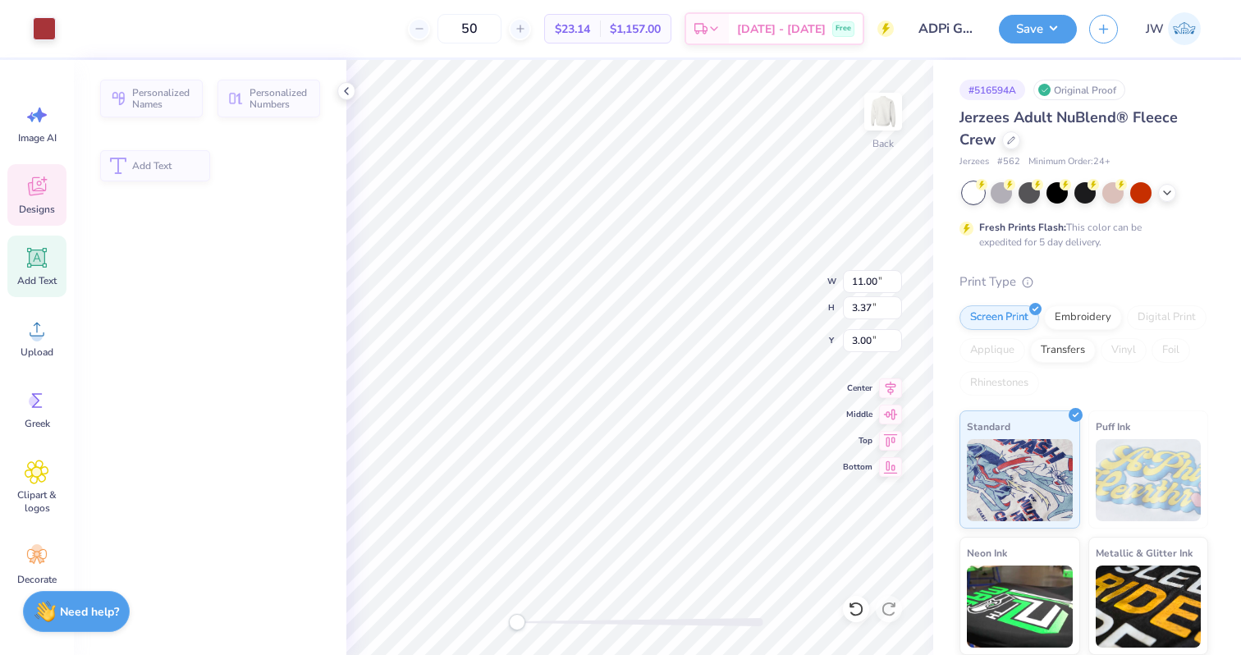
type input "3.37"
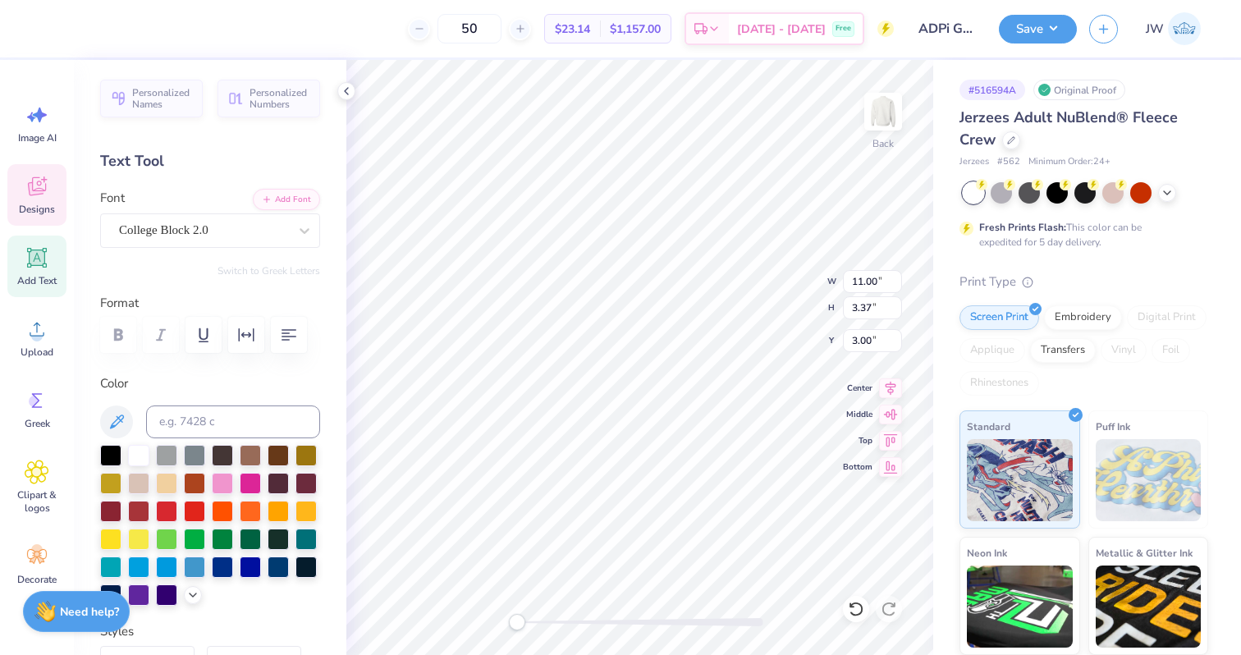
type textarea "G"
type textarea "Dad's weekend"
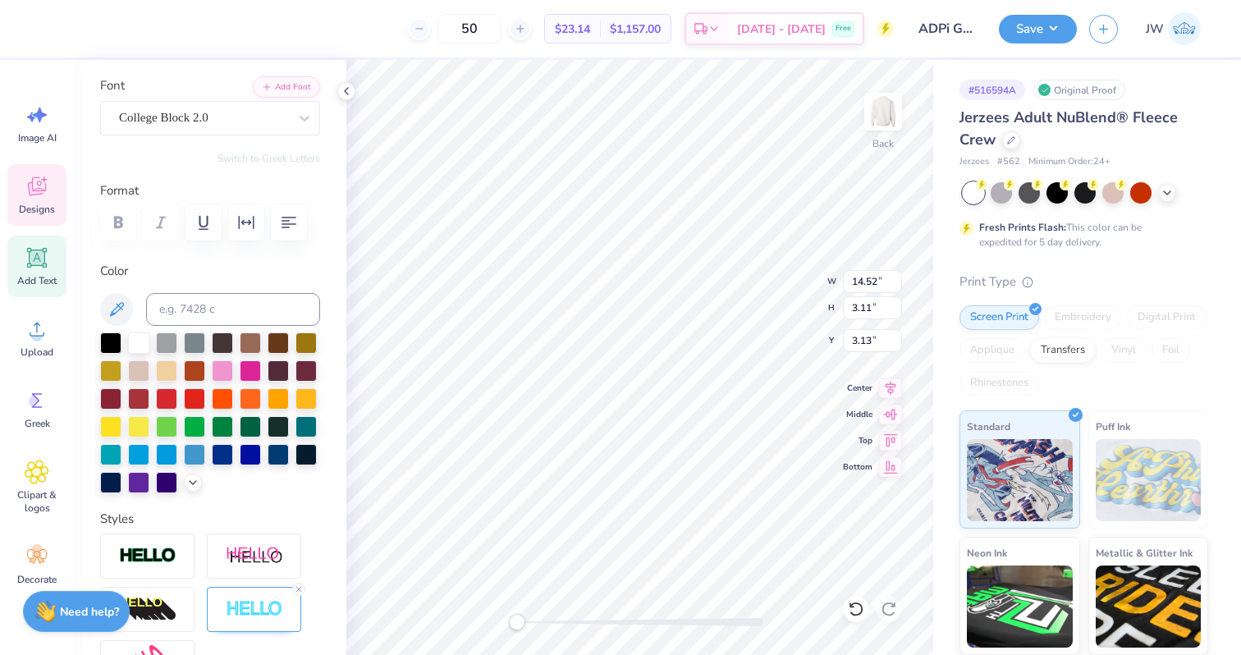
scroll to position [364, 0]
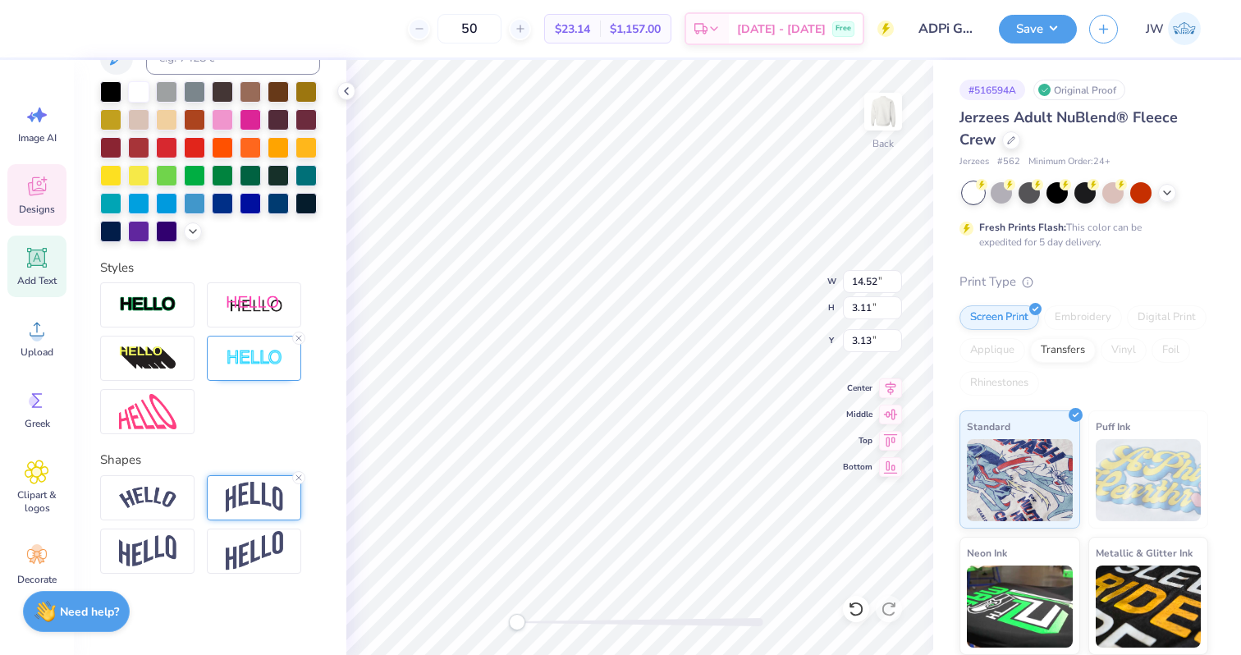
click at [246, 512] on div at bounding box center [254, 497] width 94 height 45
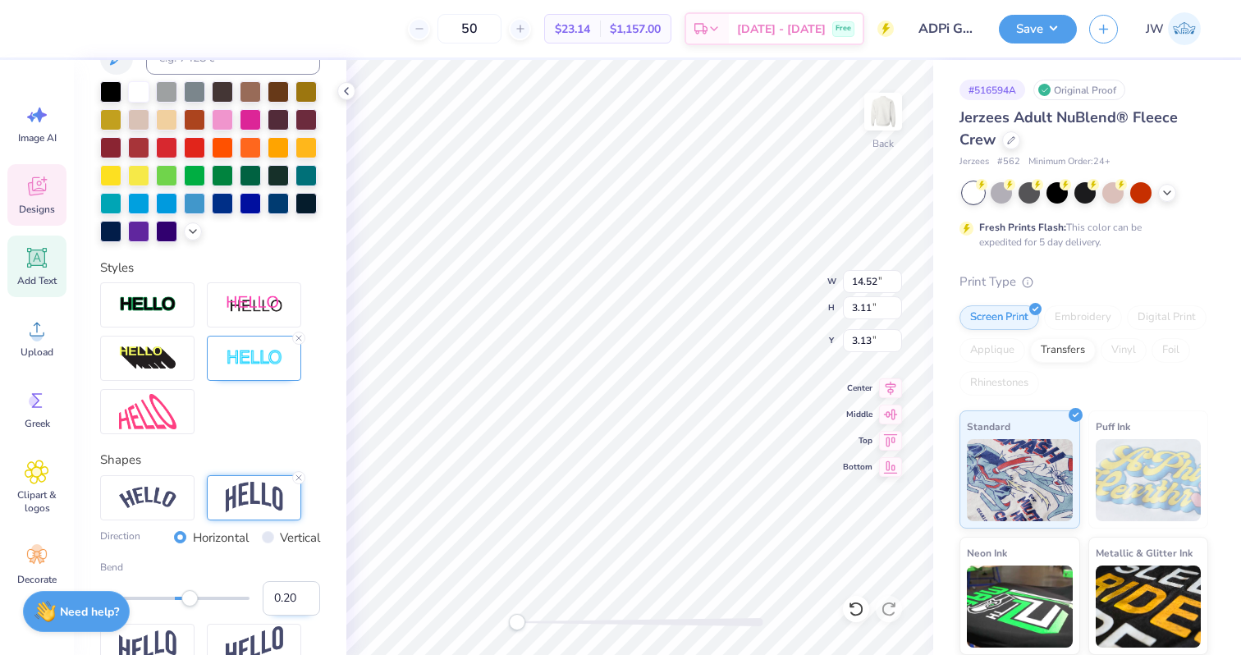
click at [286, 598] on input "0.20" at bounding box center [291, 598] width 57 height 34
click at [303, 592] on input "0.21" at bounding box center [291, 598] width 57 height 34
click at [303, 592] on input "0.22" at bounding box center [291, 598] width 57 height 34
click at [303, 592] on input "0.23" at bounding box center [291, 598] width 57 height 34
click at [303, 592] on input "0.24" at bounding box center [291, 598] width 57 height 34
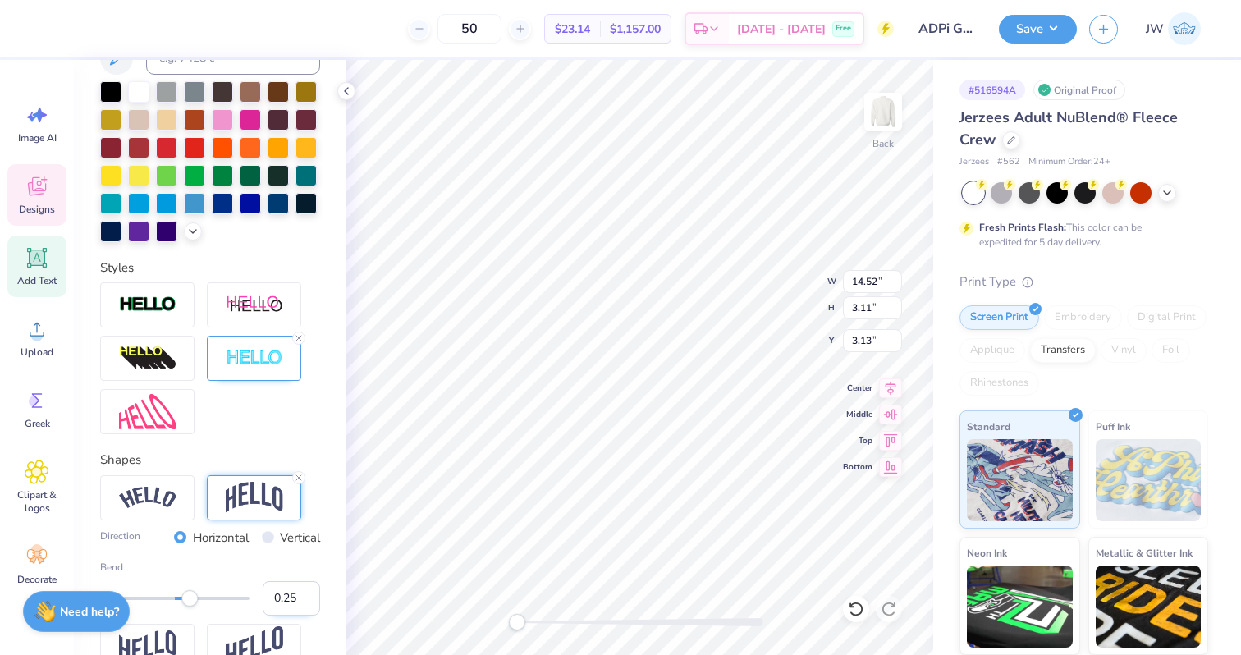
type input "0.25"
click at [303, 592] on input "0.25" at bounding box center [291, 598] width 57 height 34
click at [318, 536] on label "Vertical" at bounding box center [300, 538] width 40 height 19
click at [274, 536] on input "Vertical" at bounding box center [268, 537] width 12 height 12
radio input "true"
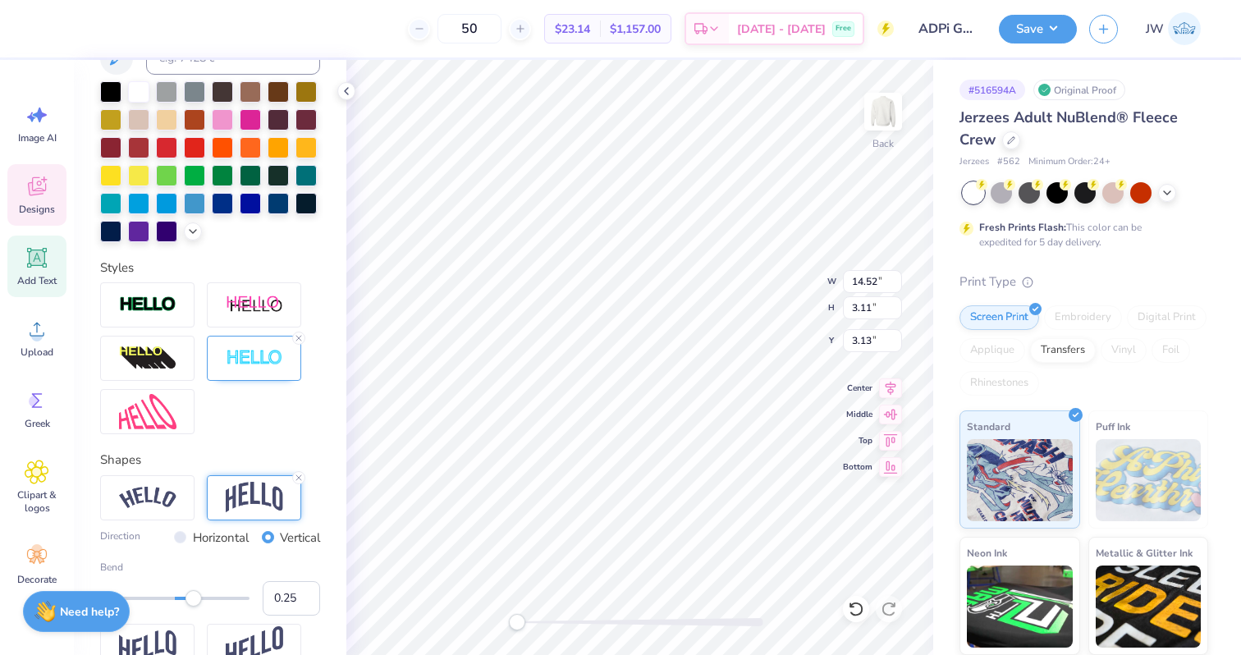
click at [217, 526] on div "Direction Horizontal Vertical Bend 0.25" at bounding box center [210, 572] width 220 height 195
click at [213, 547] on div "Direction Horizontal Vertical Bend 0.25" at bounding box center [210, 573] width 220 height 88
click at [200, 535] on label "Horizontal" at bounding box center [221, 538] width 56 height 19
click at [186, 535] on input "Horizontal" at bounding box center [180, 537] width 12 height 12
radio input "true"
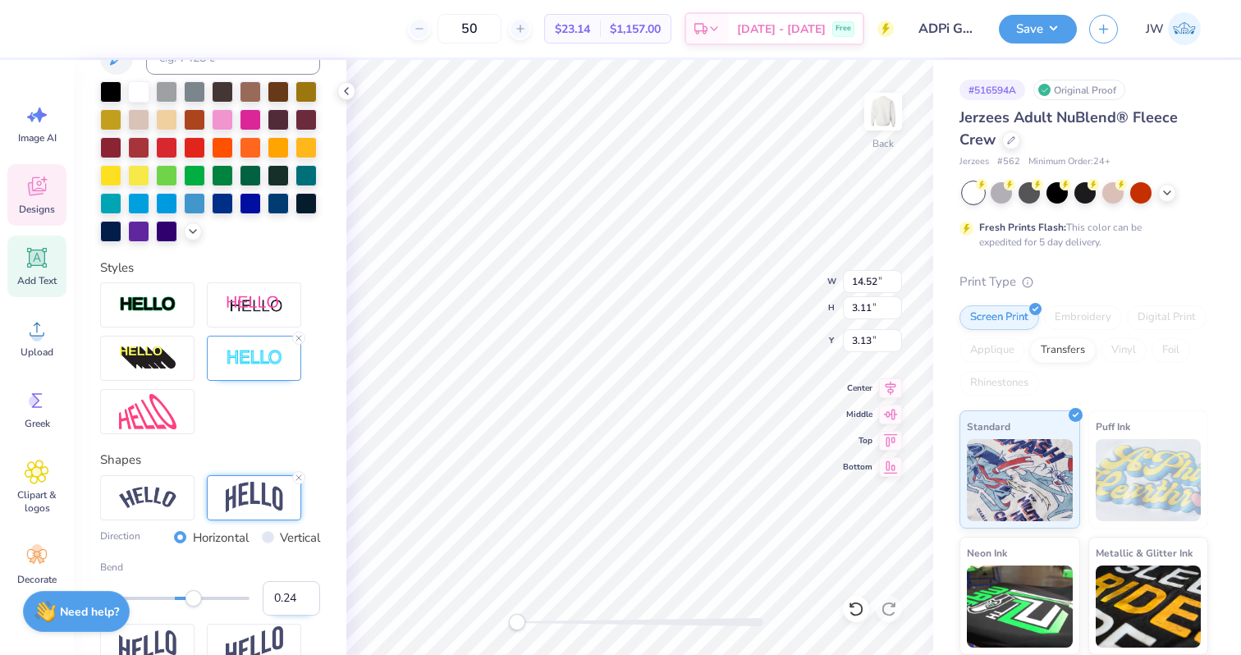
click at [307, 603] on input "0.24" at bounding box center [291, 598] width 57 height 34
click at [307, 603] on input "0.23" at bounding box center [291, 598] width 57 height 34
click at [307, 594] on input "0.24" at bounding box center [291, 598] width 57 height 34
click at [307, 594] on input "0.25" at bounding box center [291, 598] width 57 height 34
click at [307, 594] on input "0.26" at bounding box center [291, 598] width 57 height 34
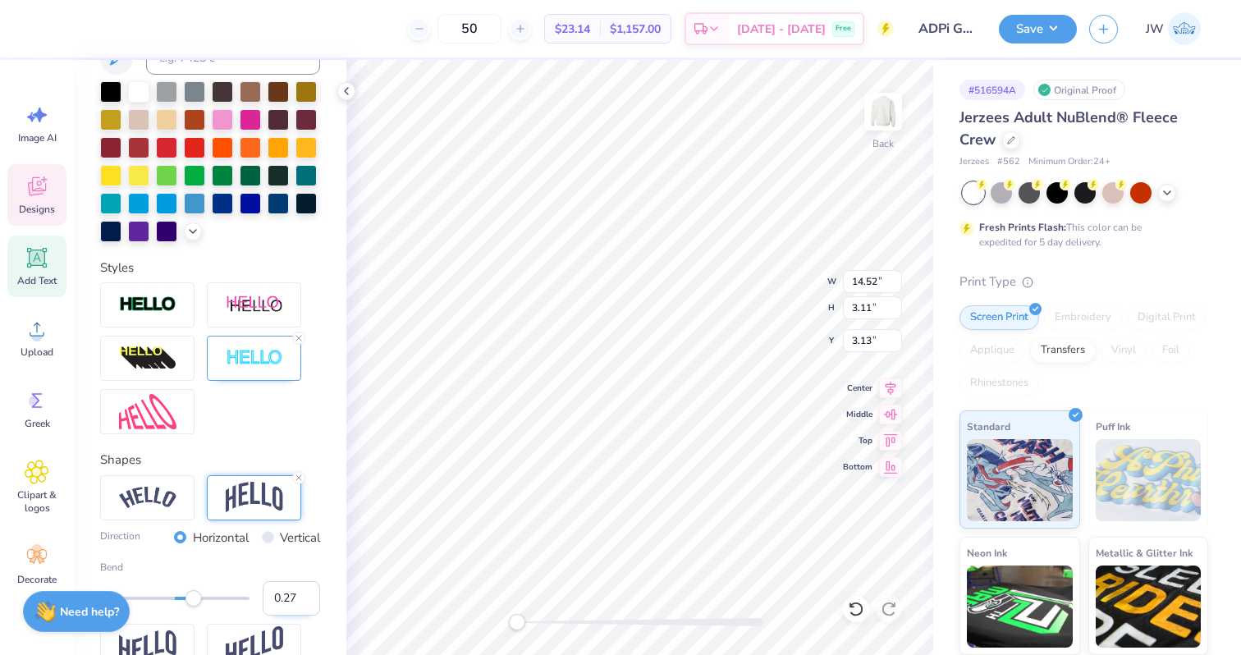
click at [307, 594] on input "0.27" at bounding box center [291, 598] width 57 height 34
click at [307, 594] on input "0.28" at bounding box center [291, 598] width 57 height 34
click at [307, 594] on input "0.29" at bounding box center [291, 598] width 57 height 34
type input "0.3"
click at [307, 594] on input "0.3" at bounding box center [291, 598] width 57 height 34
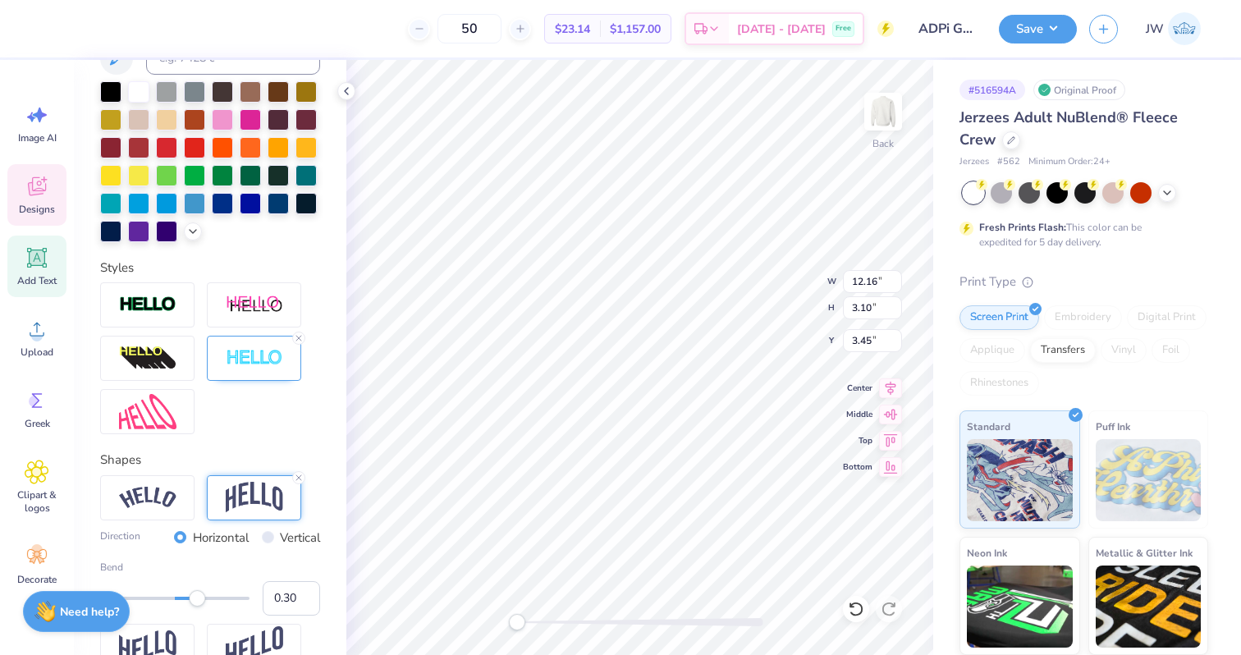
scroll to position [0, 2]
click at [288, 595] on input "0.30" at bounding box center [291, 598] width 57 height 34
type input "0.20"
type textarea "weekend"
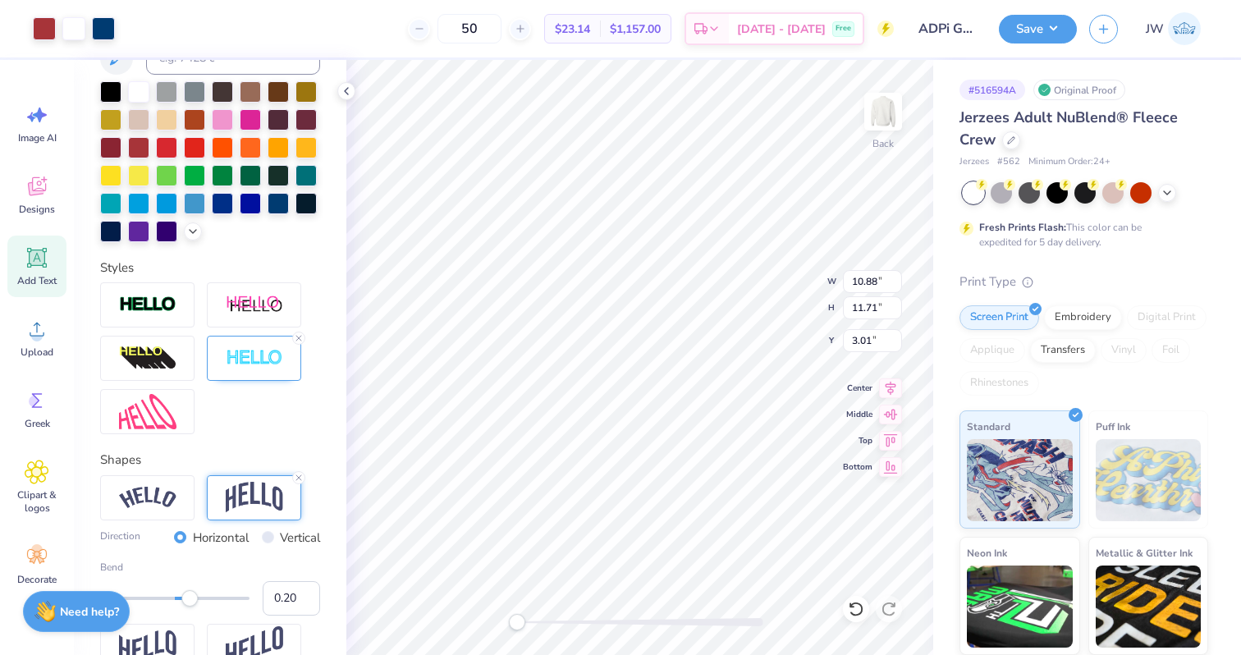
type input "4.10"
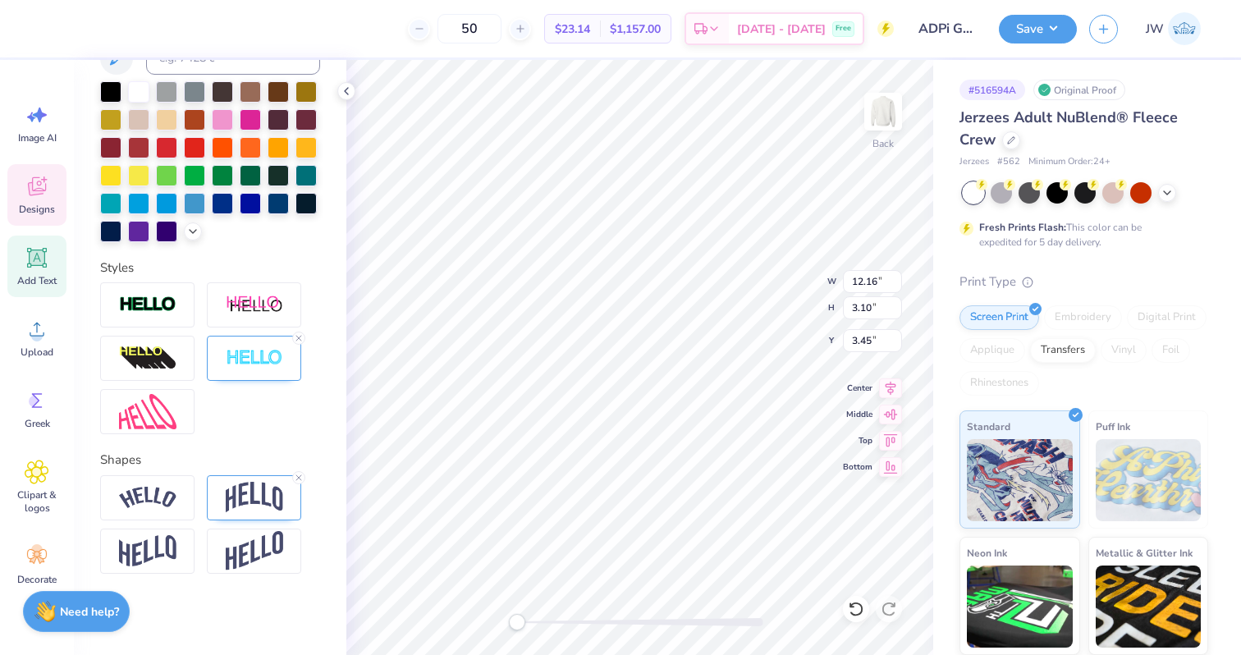
scroll to position [0, 1]
type textarea "Dad's"
click at [250, 486] on img at bounding box center [254, 497] width 57 height 31
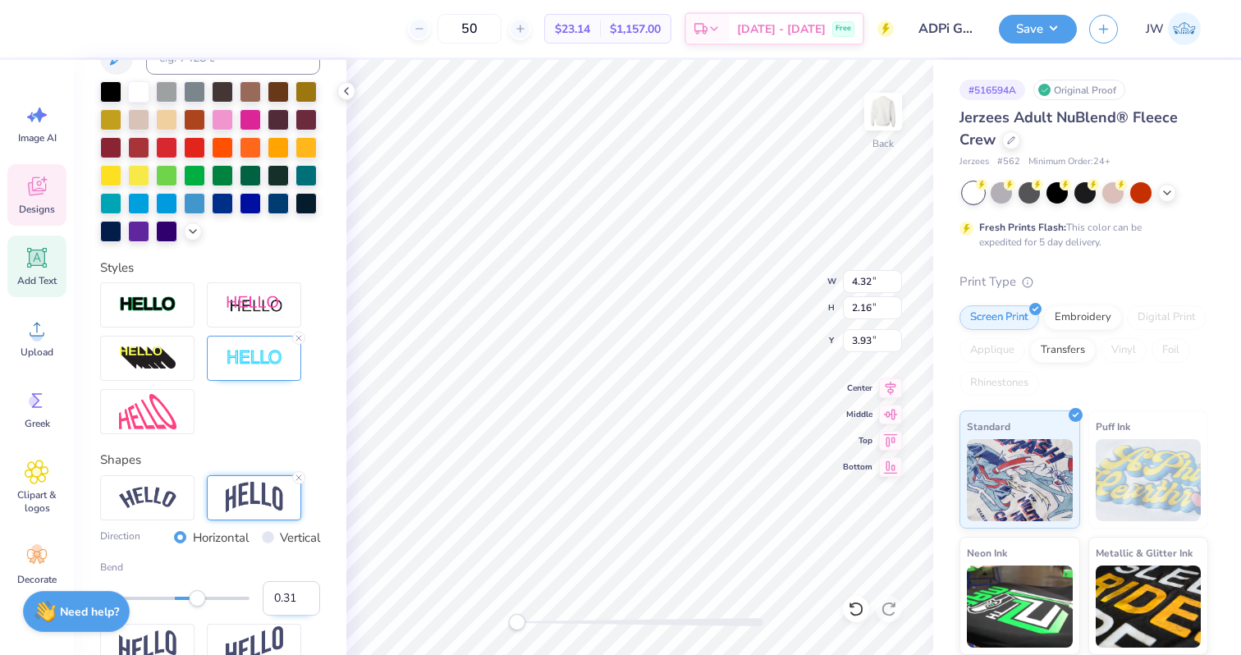
click at [309, 598] on input "0.31" at bounding box center [291, 598] width 57 height 34
click at [308, 599] on input "0.3" at bounding box center [291, 598] width 57 height 34
click at [308, 599] on input "0.29" at bounding box center [291, 598] width 57 height 34
click at [303, 599] on input "0.28" at bounding box center [291, 598] width 57 height 34
click at [303, 599] on input "0.27" at bounding box center [291, 598] width 57 height 34
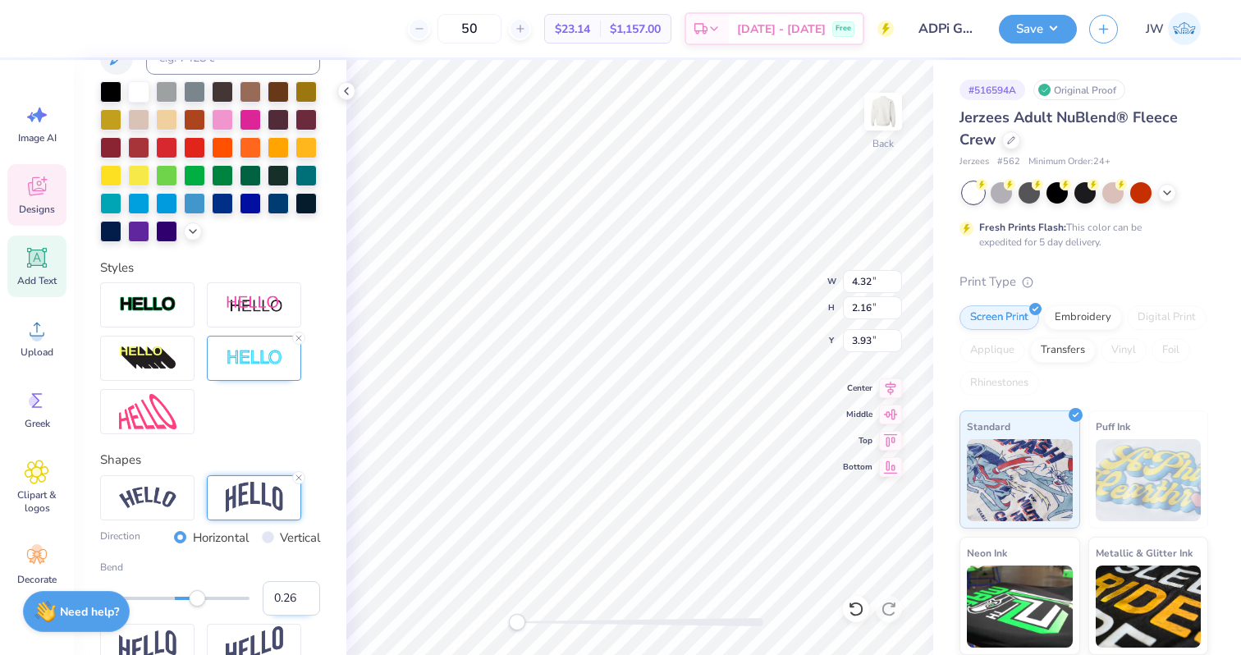
click at [303, 599] on input "0.26" at bounding box center [291, 598] width 57 height 34
click at [303, 599] on input "0.25" at bounding box center [291, 598] width 57 height 34
click at [303, 599] on input "0.24" at bounding box center [291, 598] width 57 height 34
click at [303, 599] on input "0.23" at bounding box center [291, 598] width 57 height 34
click at [303, 599] on input "0.22" at bounding box center [291, 598] width 57 height 34
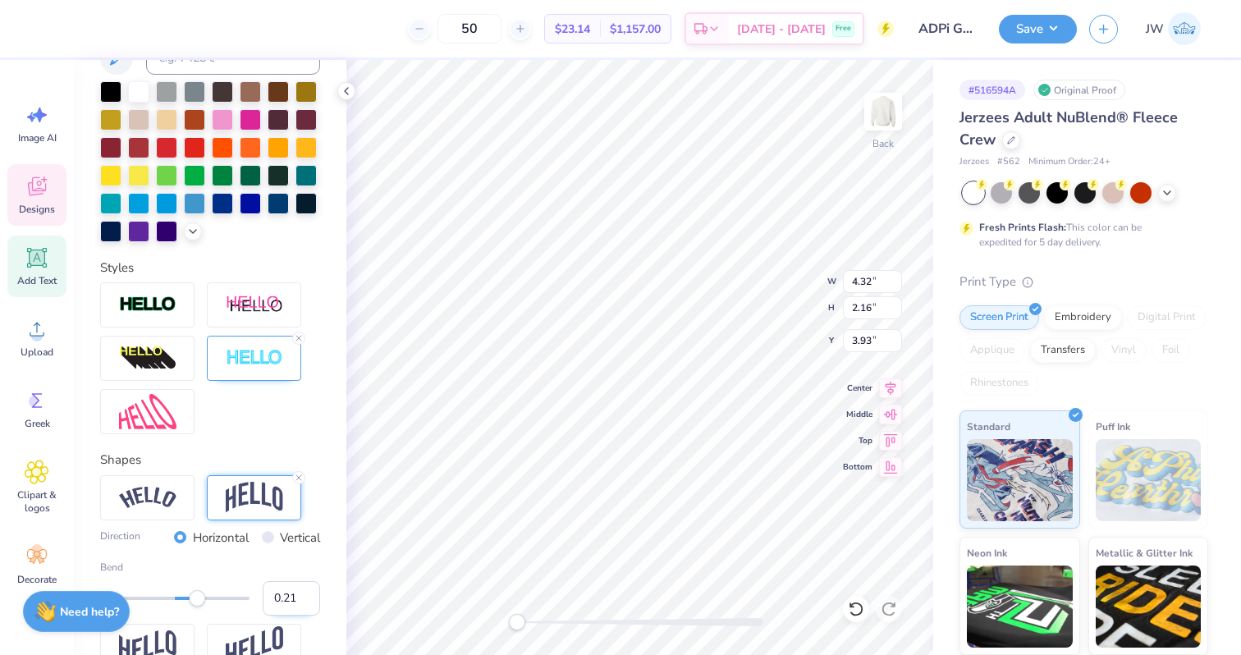
click at [303, 599] on input "0.21" at bounding box center [291, 598] width 57 height 34
type input "0.2"
click at [303, 599] on input "0.2" at bounding box center [291, 598] width 57 height 34
click at [304, 602] on input "0.19" at bounding box center [291, 598] width 57 height 34
click at [304, 602] on input "0.18" at bounding box center [291, 598] width 57 height 34
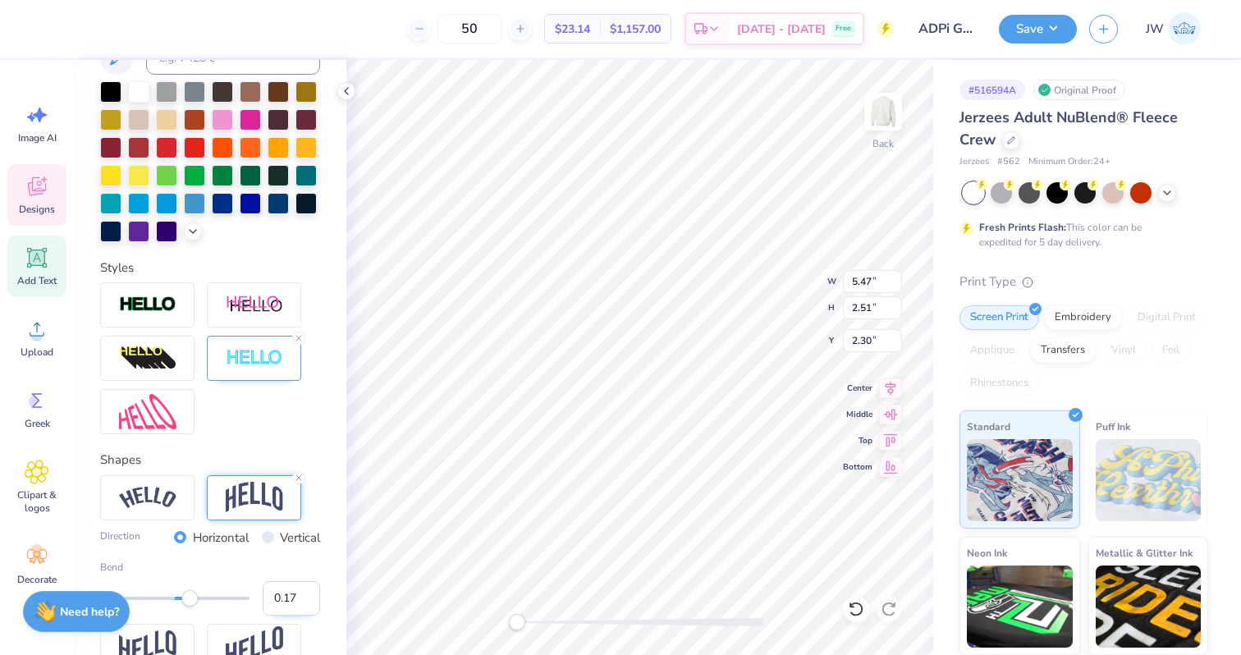
click at [304, 602] on input "0.17" at bounding box center [291, 598] width 57 height 34
click at [304, 602] on input "0.16" at bounding box center [291, 598] width 57 height 34
type input "0.15"
click at [304, 602] on input "0.15" at bounding box center [291, 598] width 57 height 34
type input "0.20"
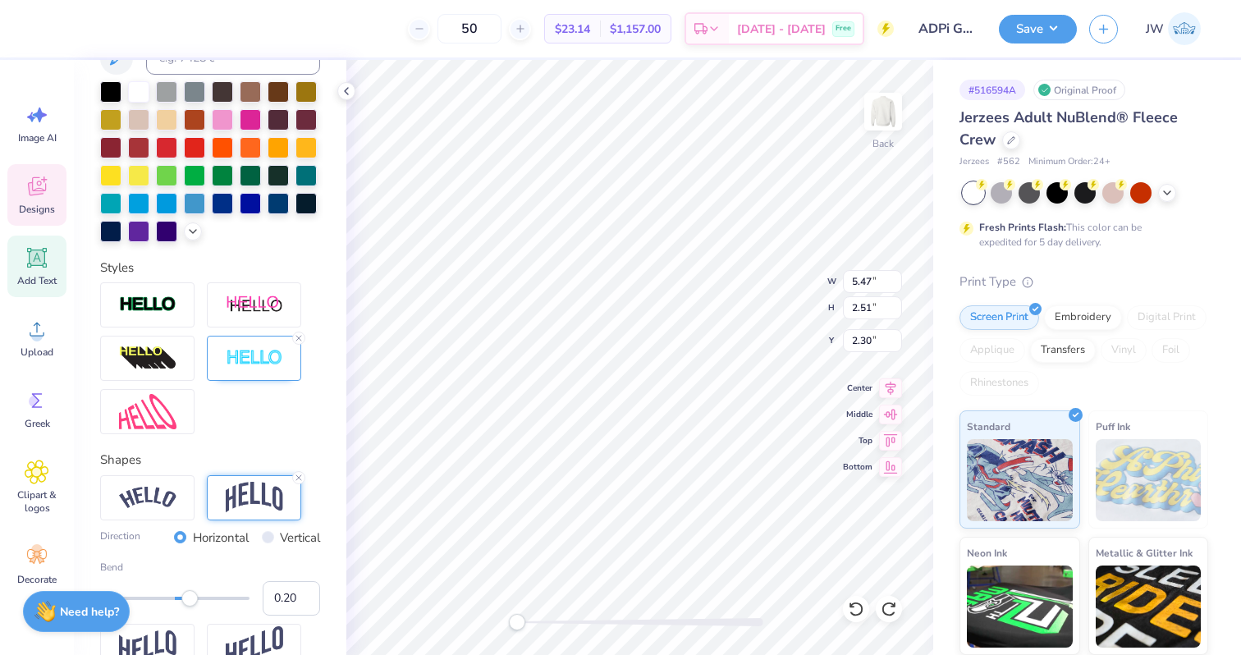
type input "2.51"
type input "2.30"
click at [862, 607] on icon at bounding box center [856, 609] width 16 height 16
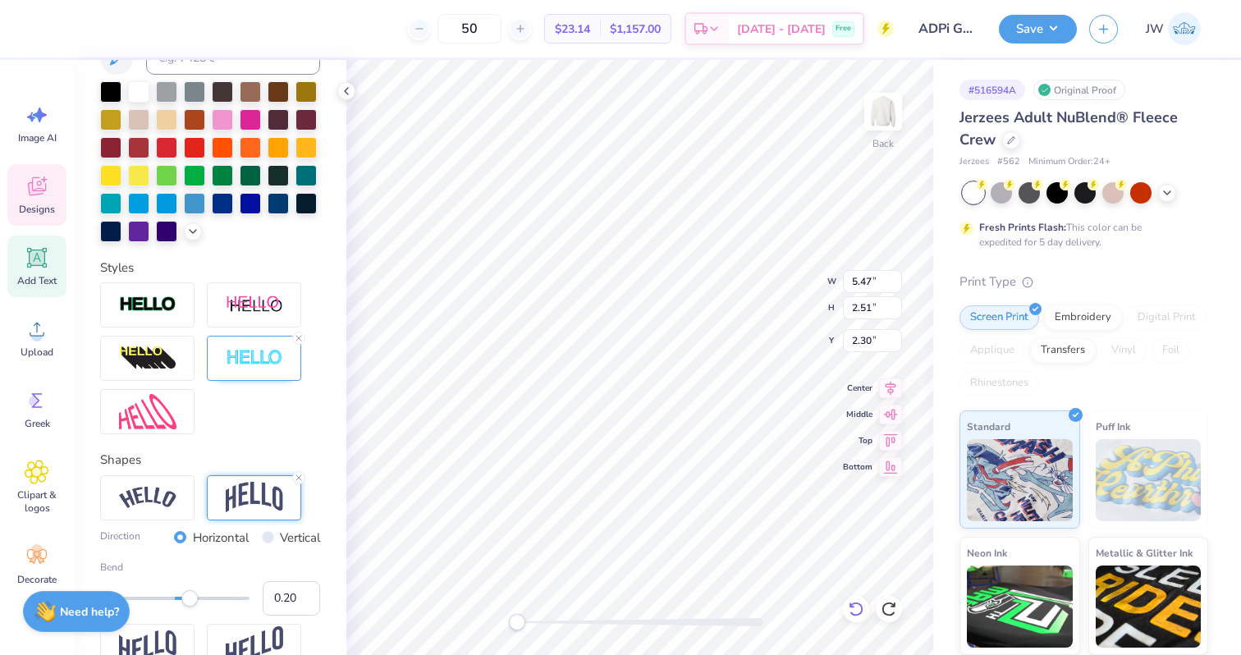
click at [862, 607] on icon at bounding box center [856, 609] width 16 height 16
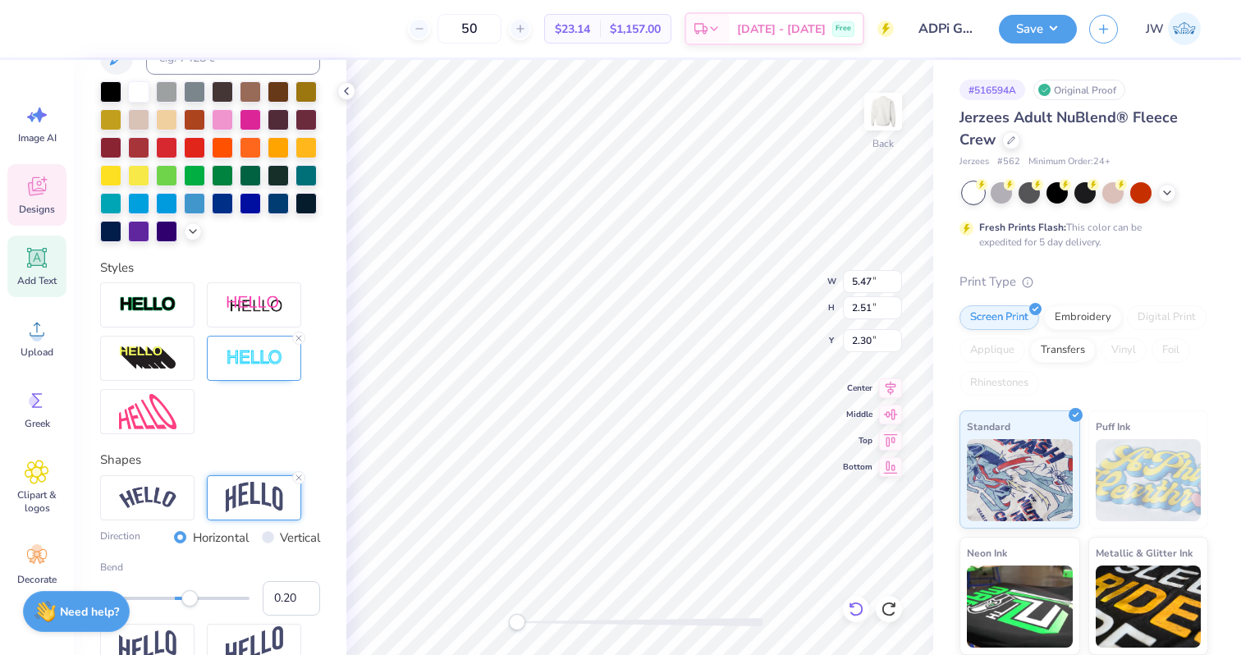
click at [862, 607] on icon at bounding box center [856, 609] width 16 height 16
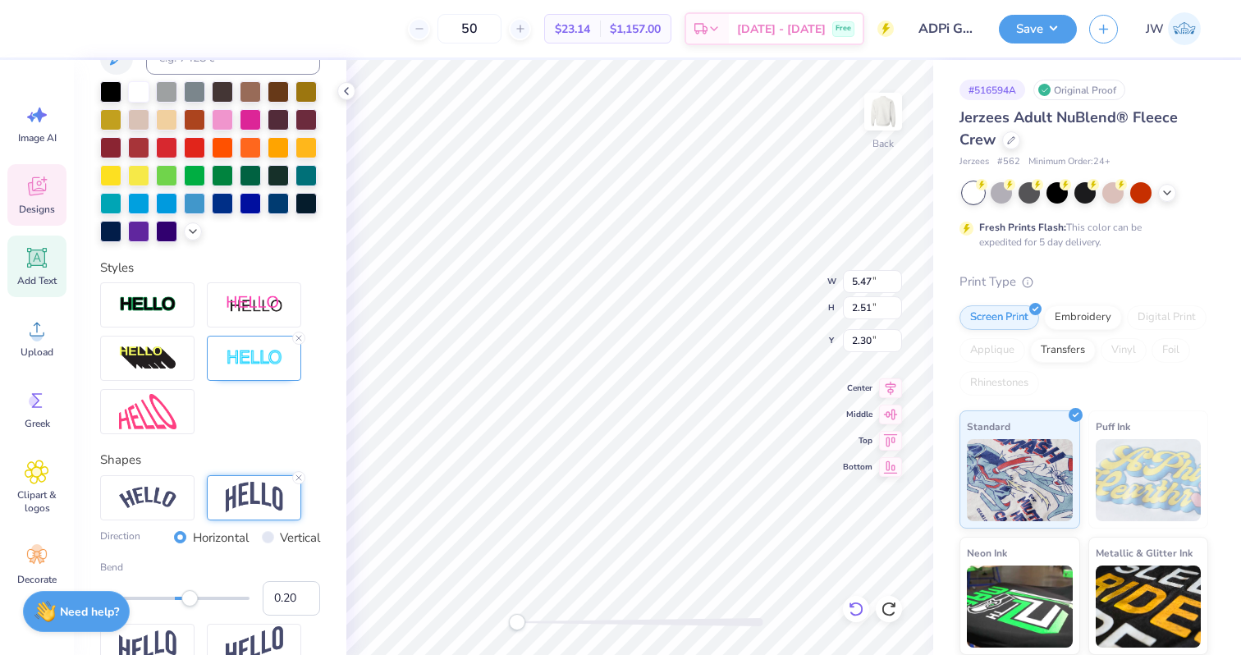
click at [862, 607] on icon at bounding box center [856, 609] width 16 height 16
type input "0.30"
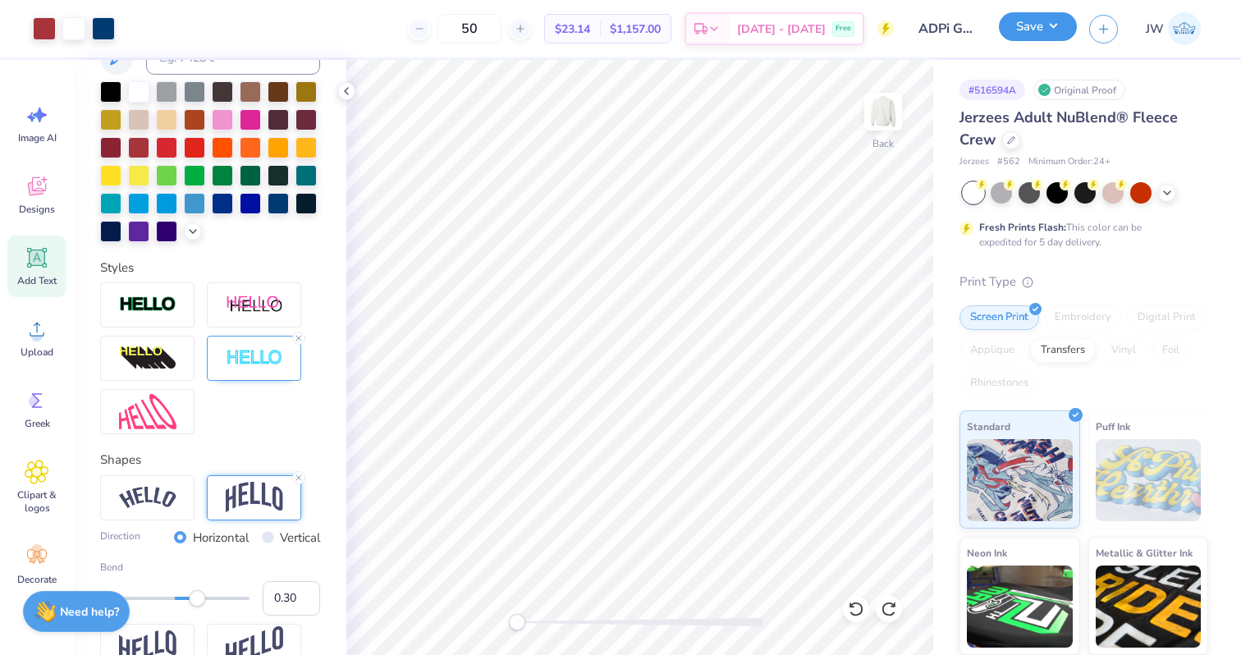
click at [1043, 30] on button "Save" at bounding box center [1038, 26] width 78 height 29
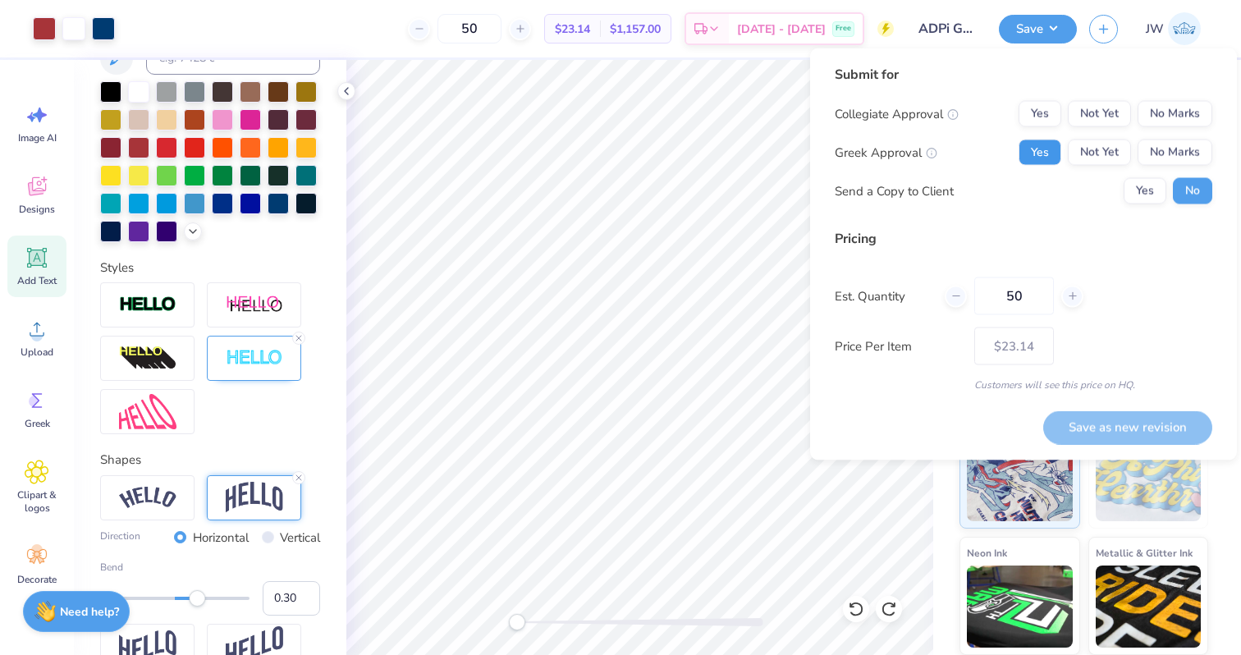
click at [1050, 150] on button "Yes" at bounding box center [1040, 153] width 43 height 26
click at [1184, 118] on button "No Marks" at bounding box center [1175, 114] width 75 height 26
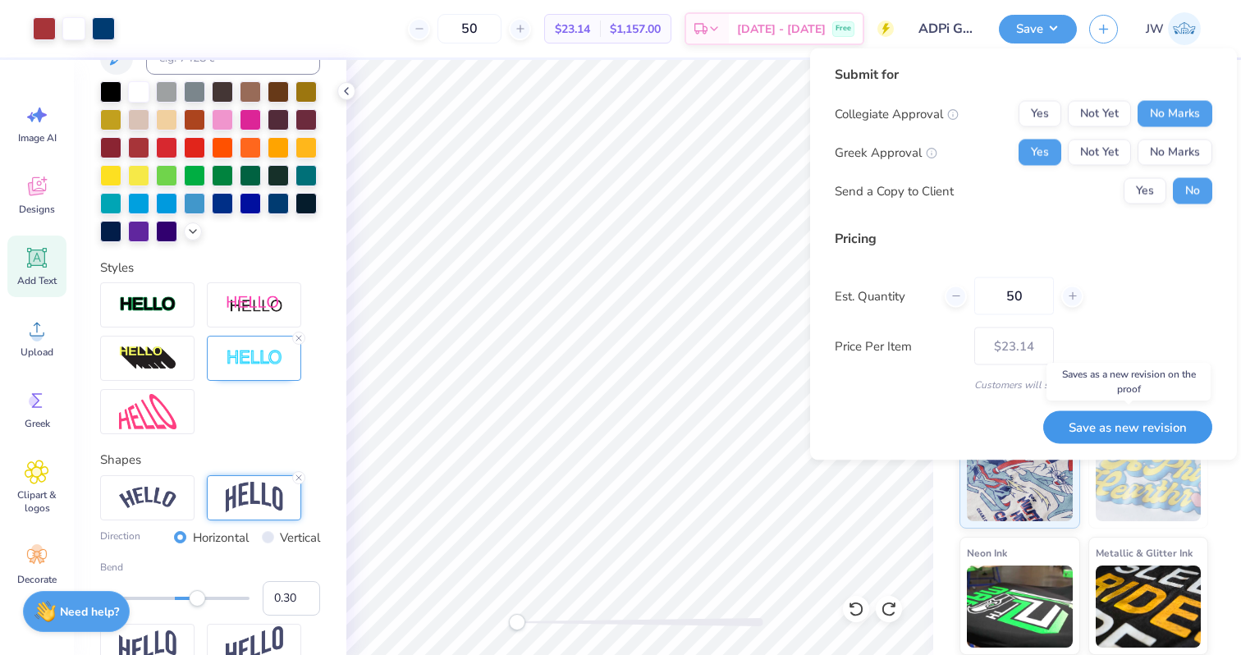
click at [1117, 419] on button "Save as new revision" at bounding box center [1127, 427] width 169 height 34
type input "$23.14"
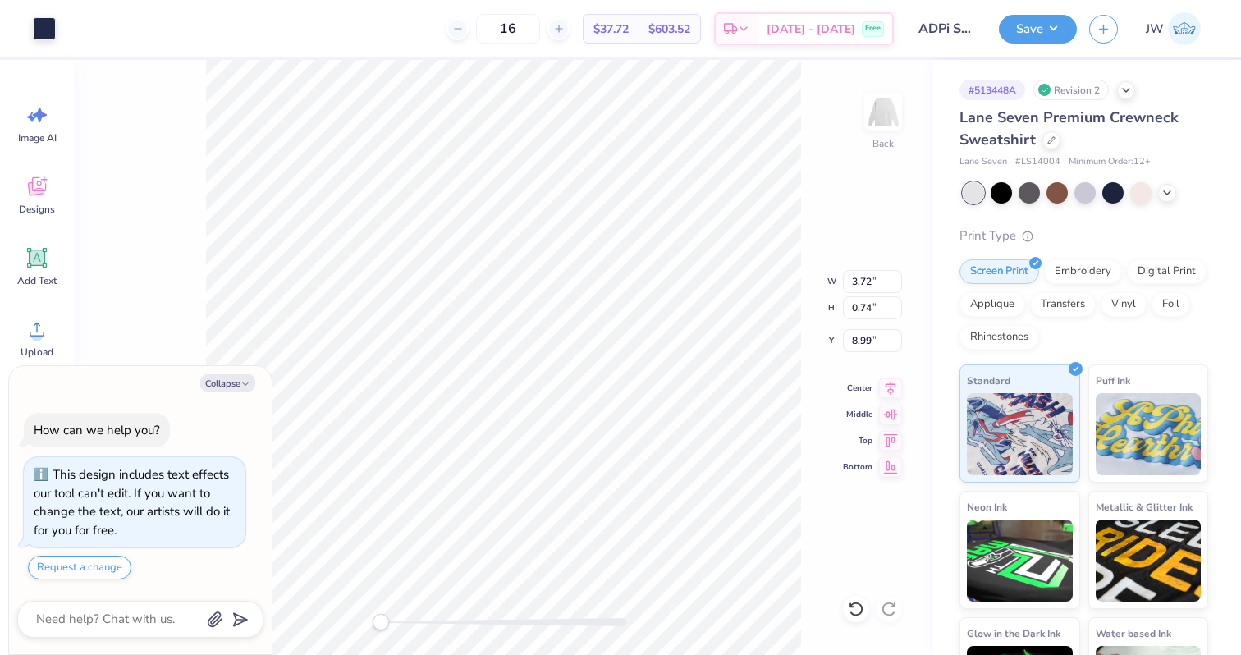
type textarea "x"
type input "11.38"
type textarea "x"
type input "3.25"
type input "4.90"
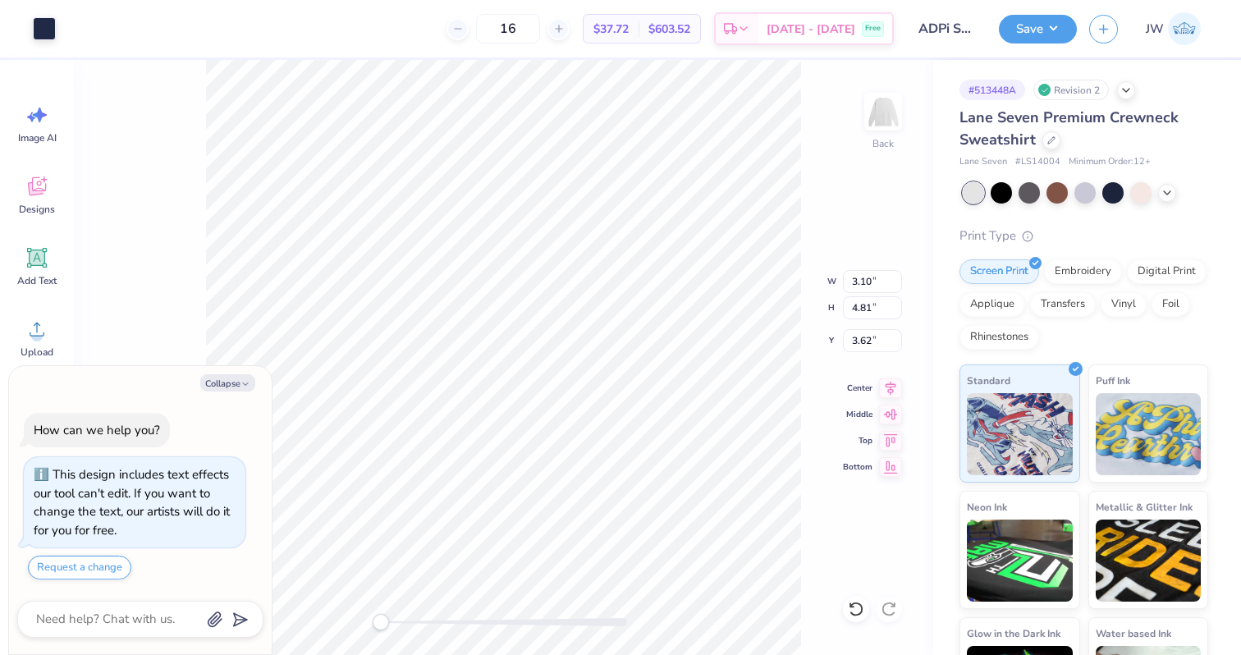
type input "3.05"
type textarea "x"
type input "3.25"
type input "4.90"
type input "3.00"
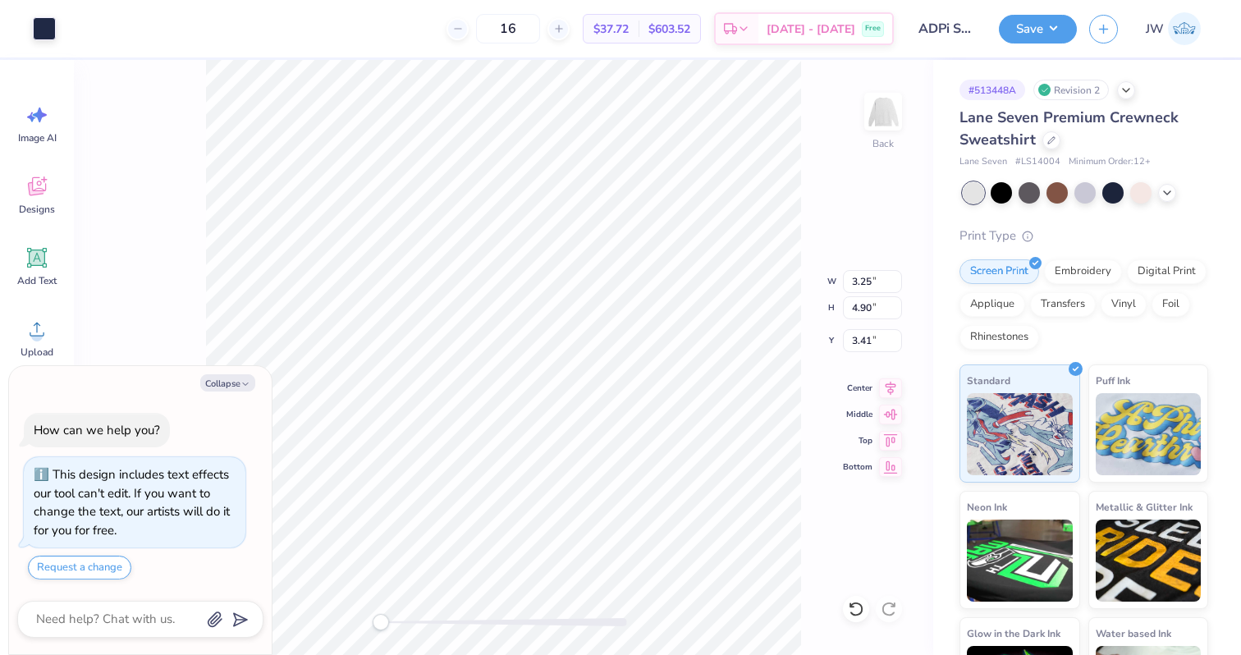
type textarea "x"
type input "3.69"
type input "4.99"
type textarea "x"
type input "3.25"
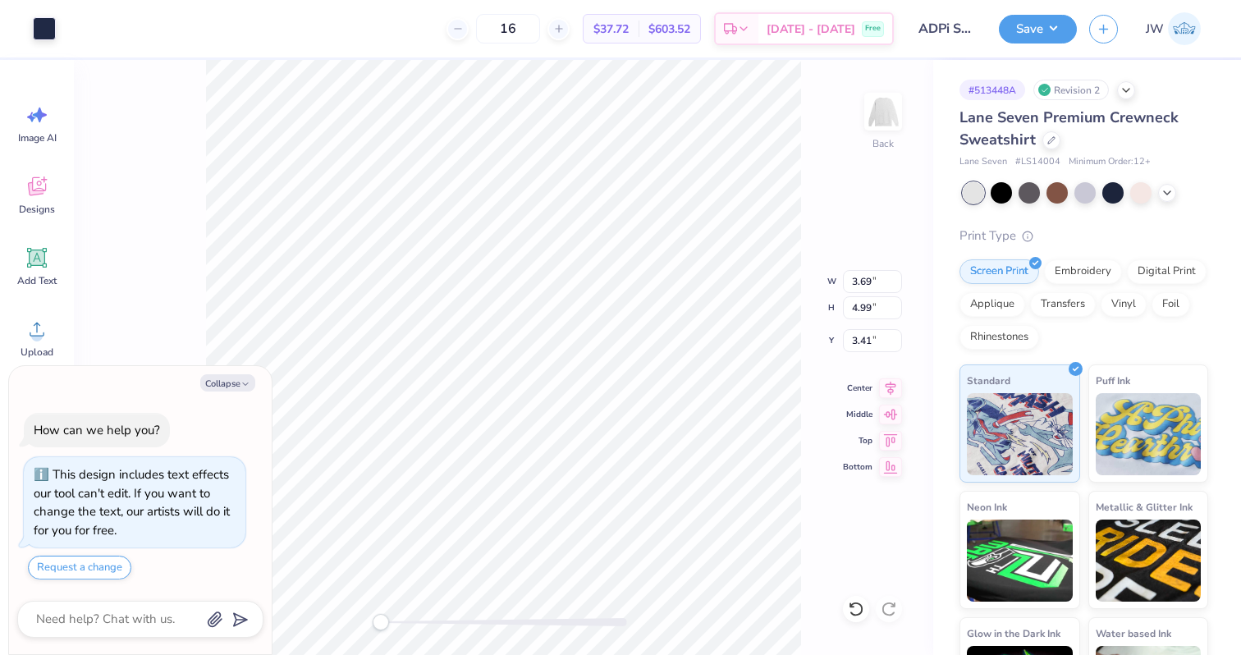
type input "4.90"
type textarea "x"
type input "3.42"
type textarea "x"
type input "8.78"
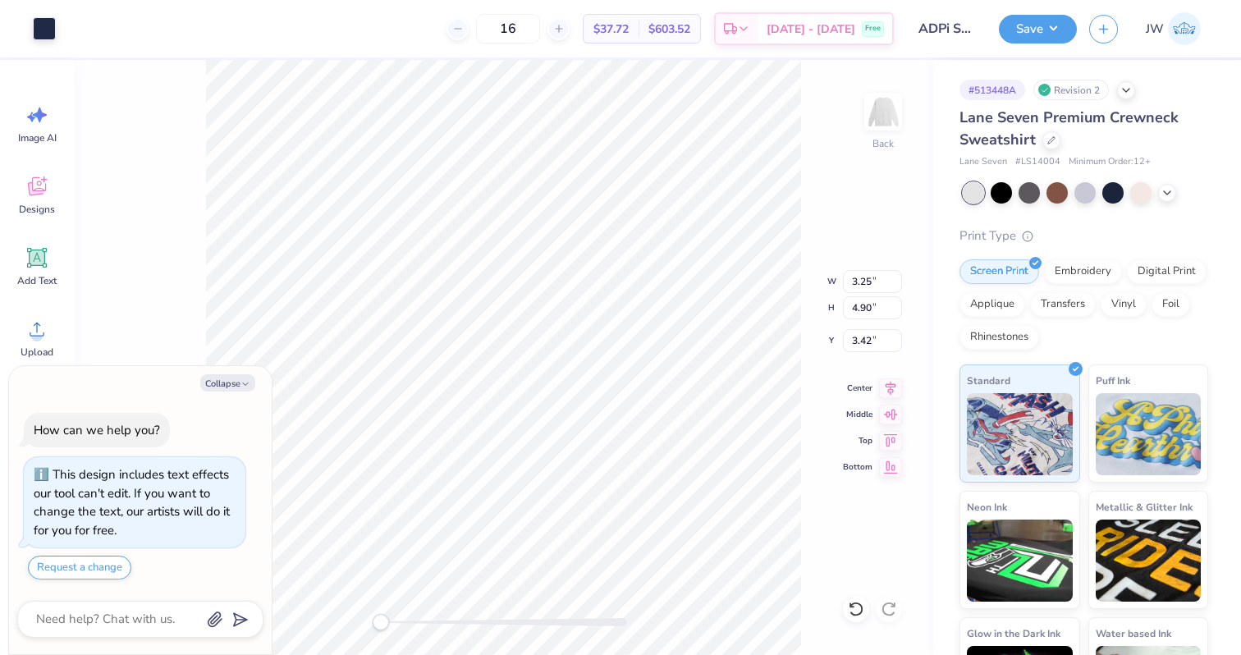
type textarea "x"
type input "3.69"
type input "4.99"
type textarea "x"
type input "3.25"
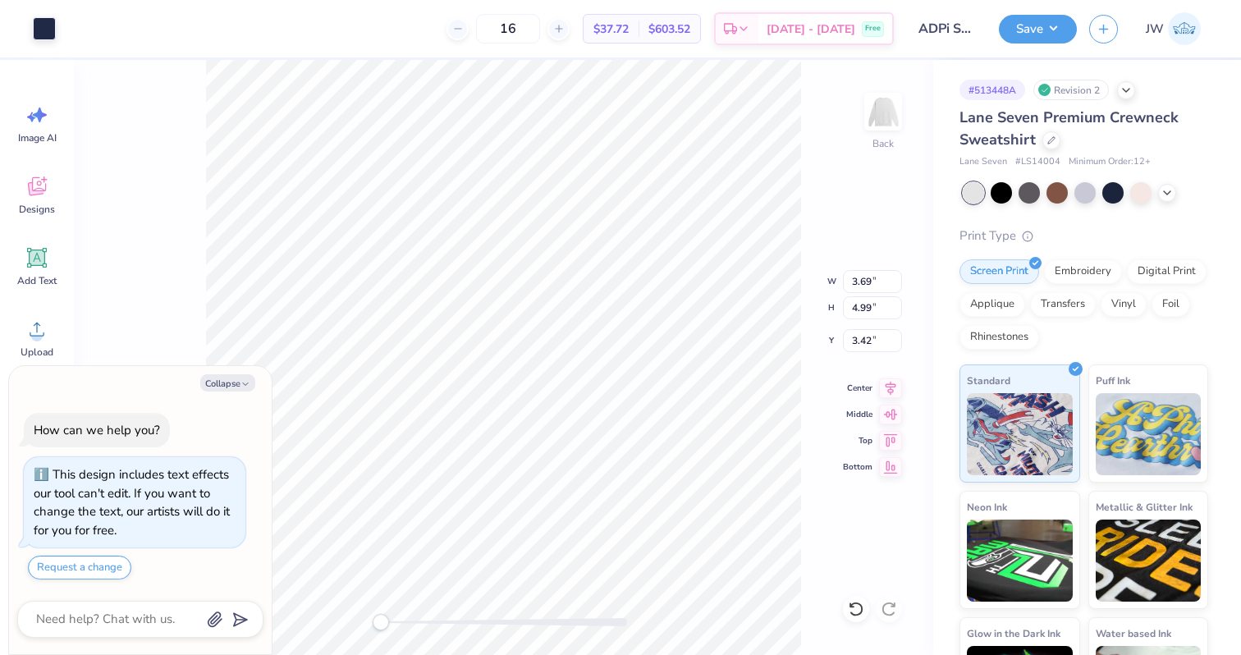
type input "4.90"
click at [1032, 34] on button "Save" at bounding box center [1038, 26] width 78 height 29
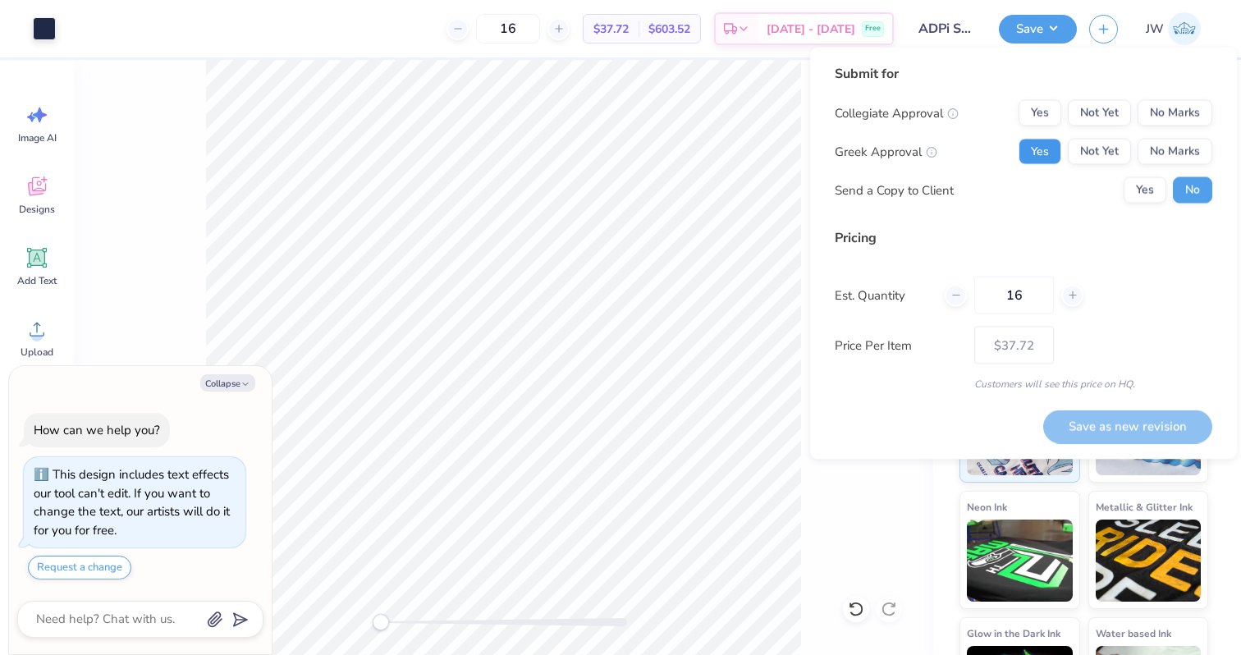
click at [1032, 158] on button "Yes" at bounding box center [1040, 152] width 43 height 26
click at [1210, 116] on button "No Marks" at bounding box center [1175, 113] width 75 height 26
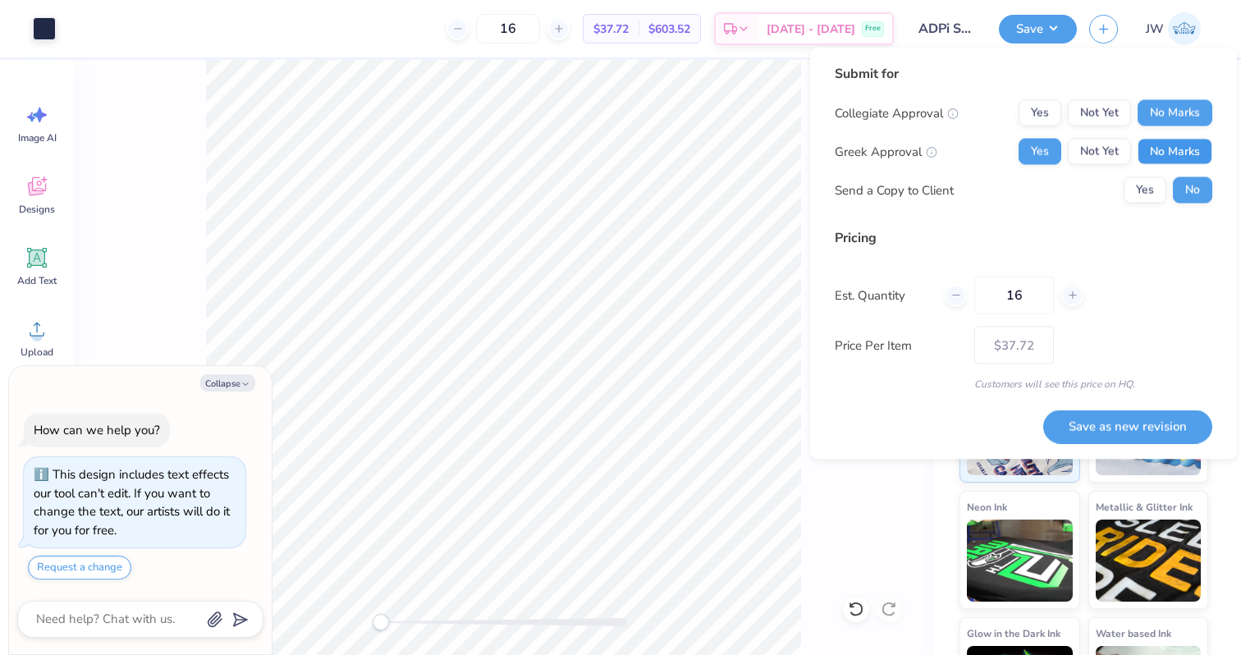
click at [1188, 158] on button "No Marks" at bounding box center [1175, 152] width 75 height 26
click at [1155, 426] on button "Save as new revision" at bounding box center [1127, 427] width 169 height 34
type textarea "x"
type input "– –"
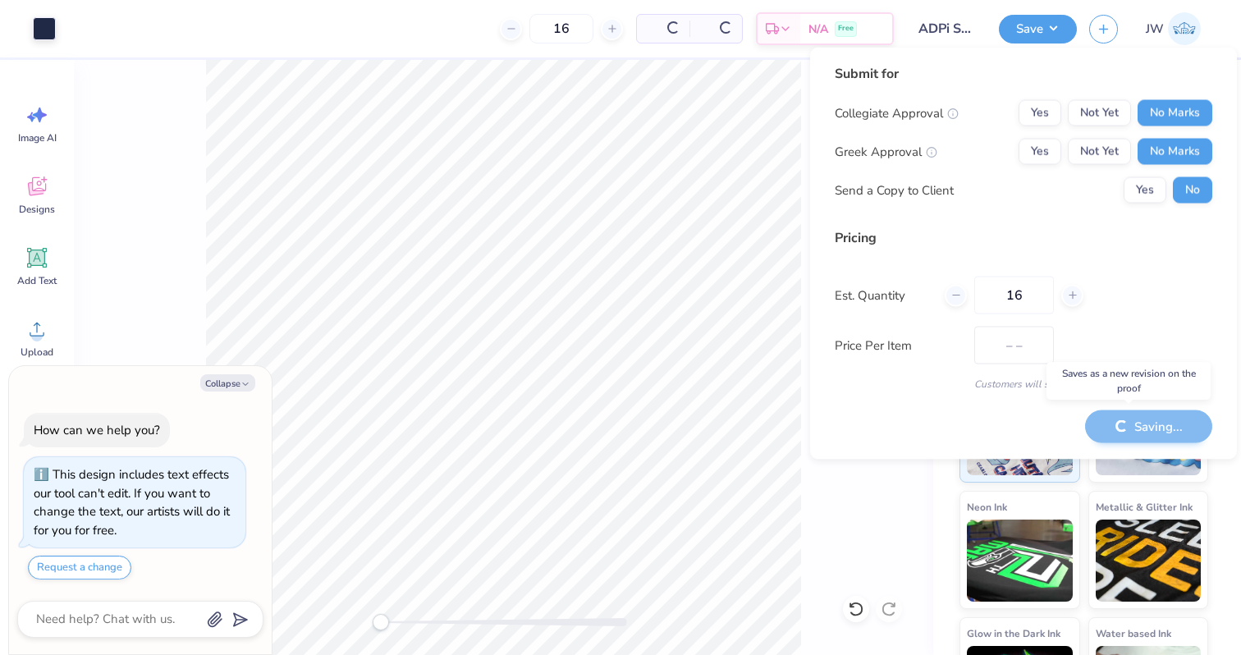
type textarea "x"
type input "$37.72"
type textarea "x"
